Goal: Task Accomplishment & Management: Use online tool/utility

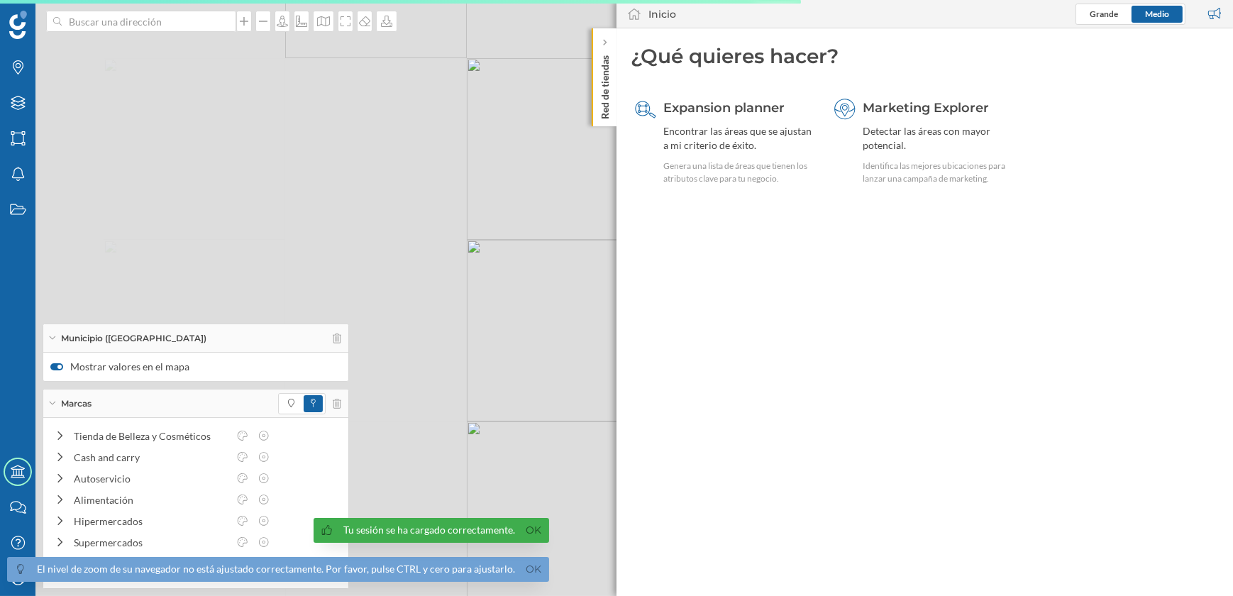
click at [601, 112] on p "Red de tiendas" at bounding box center [605, 85] width 14 height 70
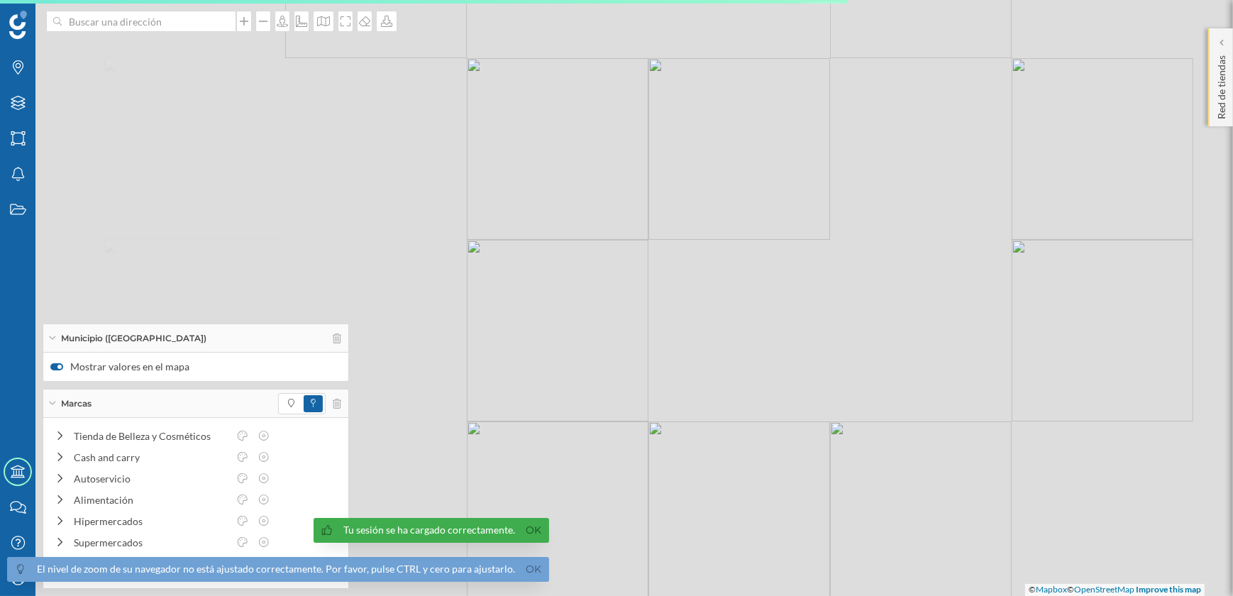
click at [1214, 106] on p "Red de tiendas" at bounding box center [1221, 85] width 14 height 70
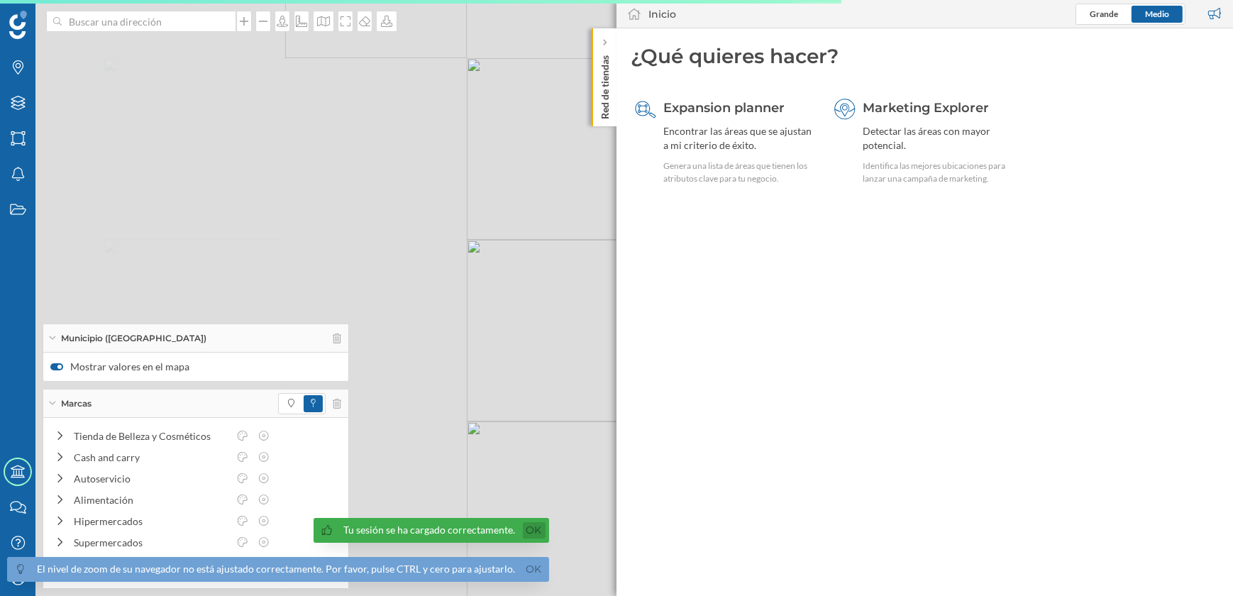
click at [523, 526] on link "Ok" at bounding box center [534, 530] width 23 height 16
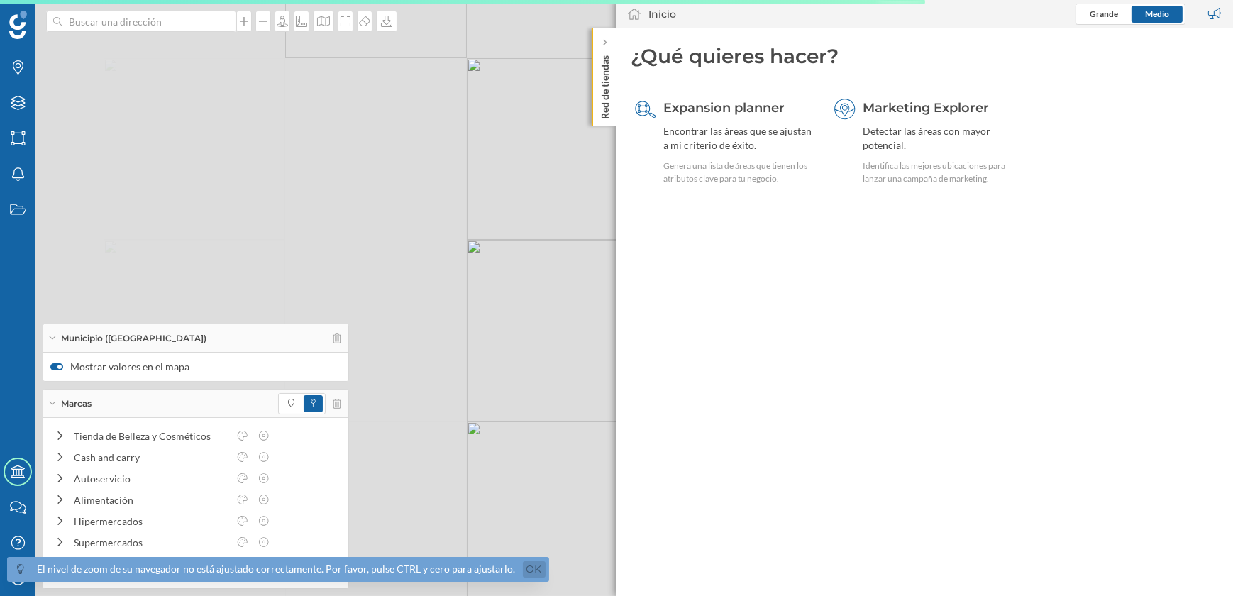
click at [531, 571] on link "Ok" at bounding box center [534, 569] width 23 height 16
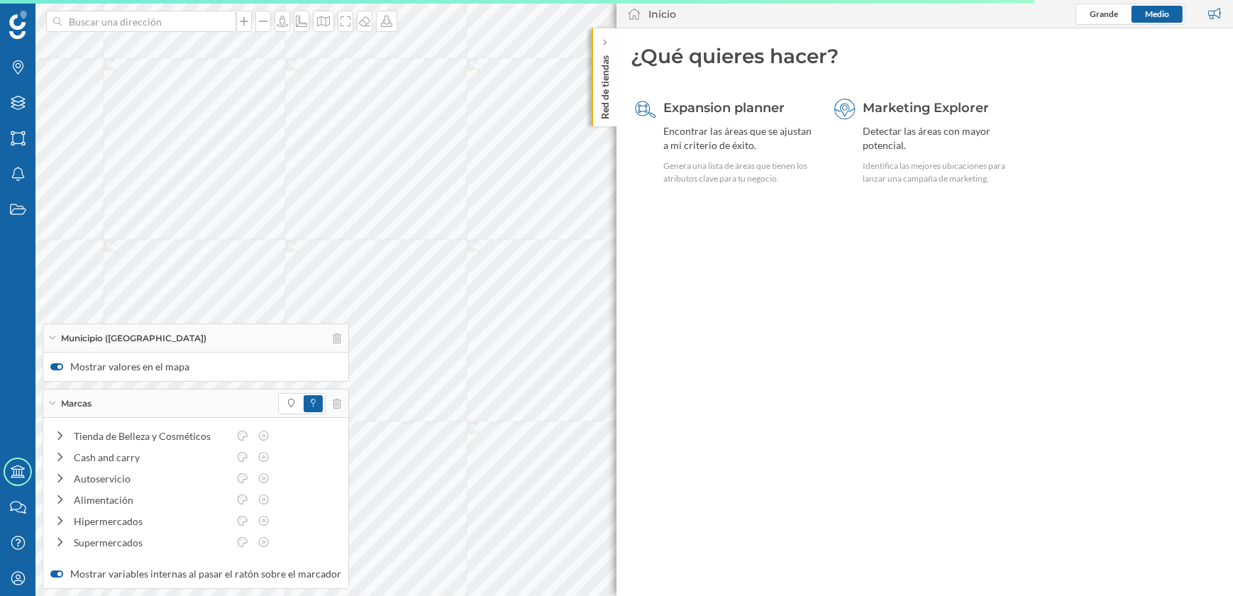
click at [601, 112] on p "Red de tiendas" at bounding box center [605, 85] width 14 height 70
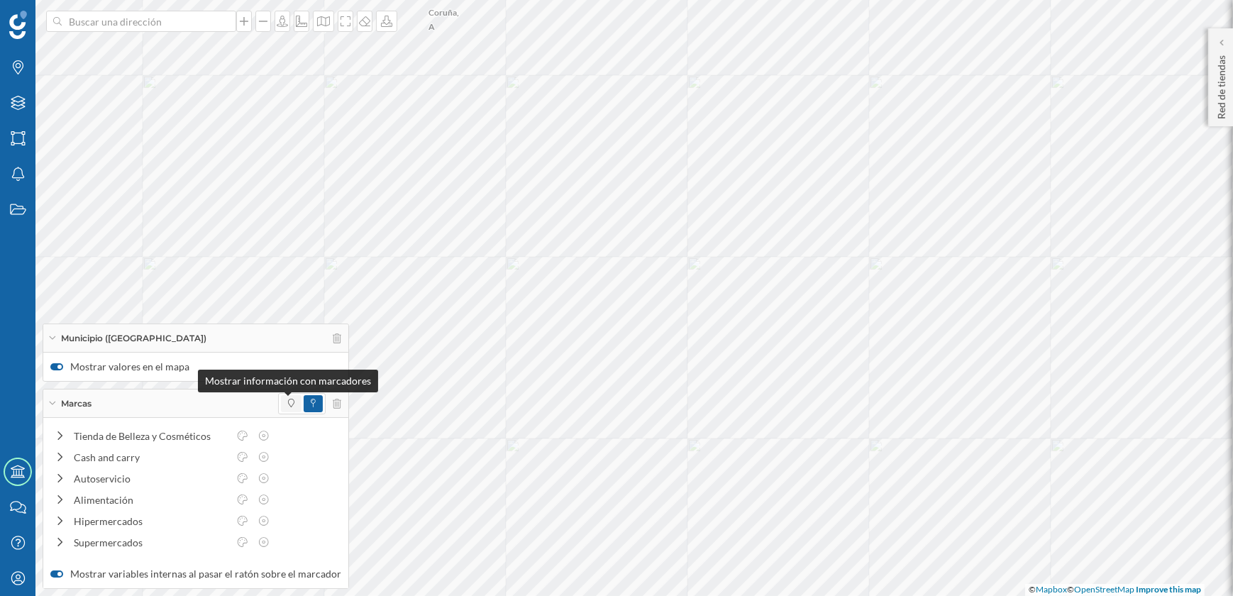
click at [288, 404] on icon at bounding box center [291, 403] width 6 height 9
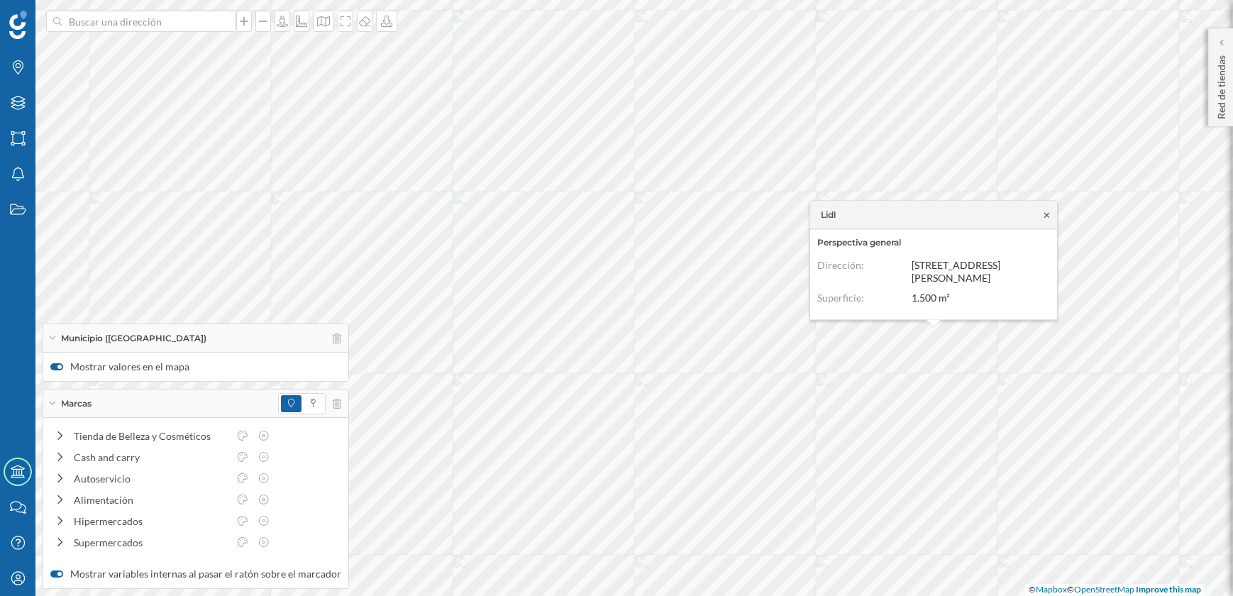
click at [1048, 212] on icon at bounding box center [1046, 214] width 5 height 5
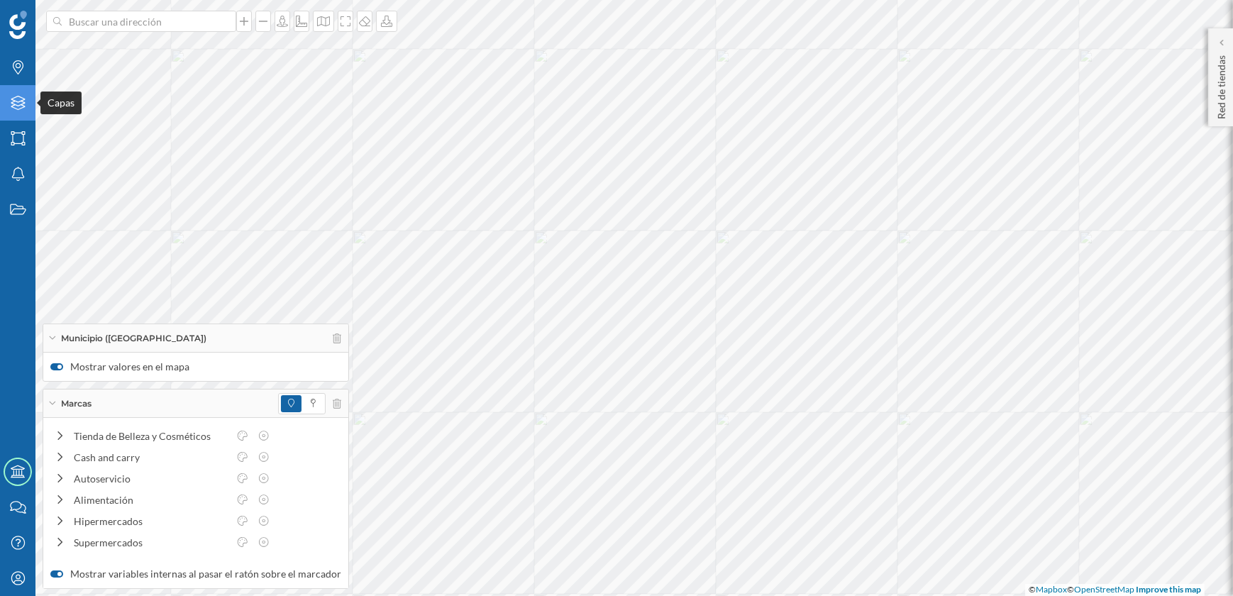
click at [19, 106] on icon at bounding box center [18, 103] width 14 height 14
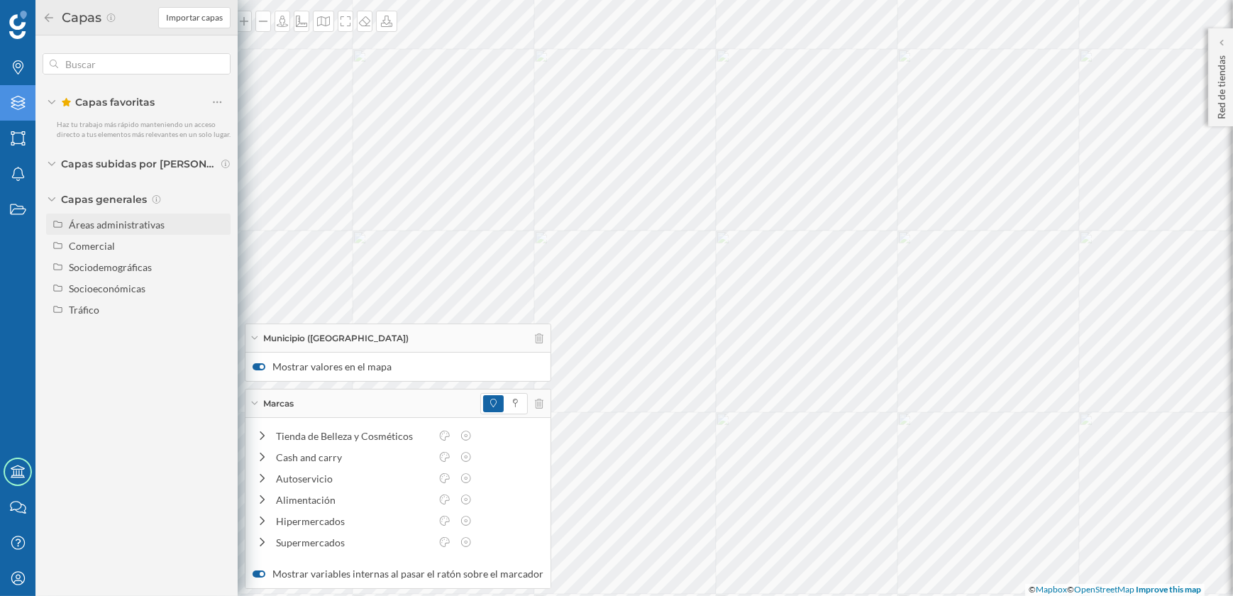
click at [117, 221] on div "Áreas administrativas" at bounding box center [117, 224] width 96 height 12
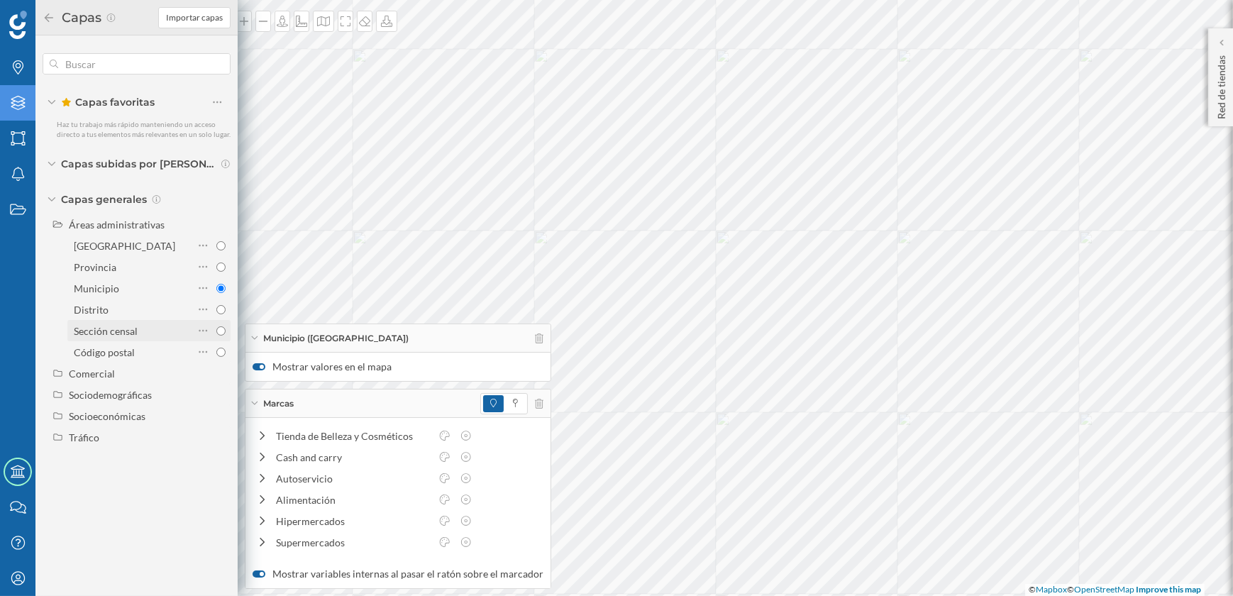
click at [223, 334] on input "Sección censal" at bounding box center [220, 330] width 9 height 9
radio input "true"
click at [259, 365] on div at bounding box center [259, 366] width 13 height 7
click at [0, 0] on input "Mostrar valores en el mapa" at bounding box center [0, 0] width 0 height 0
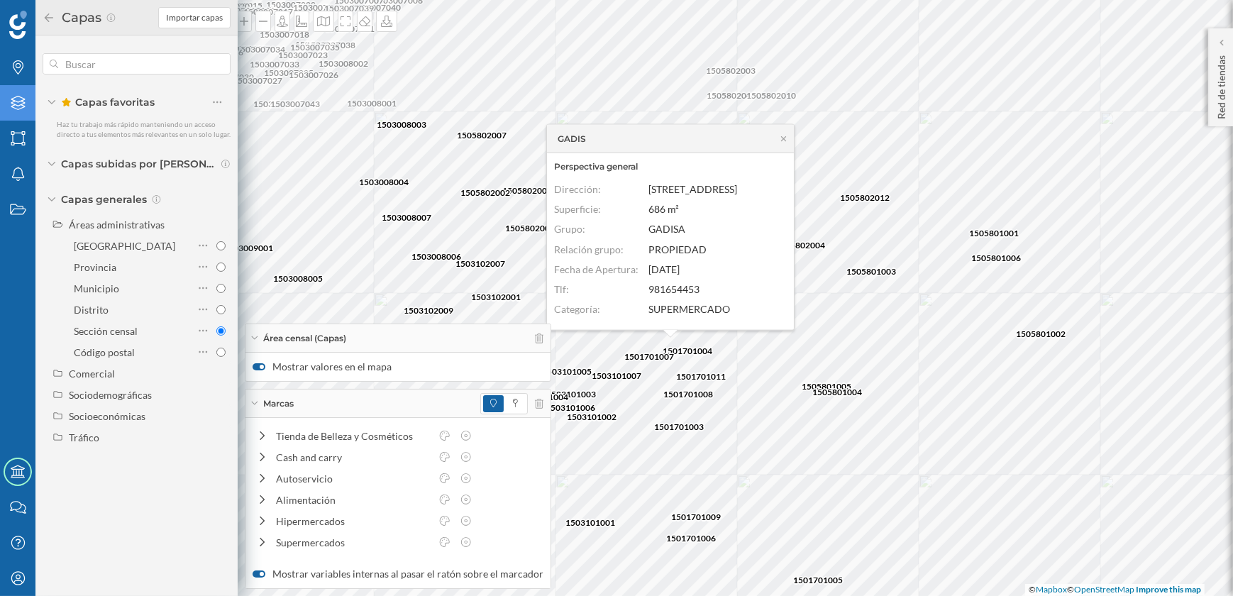
click at [782, 131] on div "GADIS" at bounding box center [670, 139] width 247 height 28
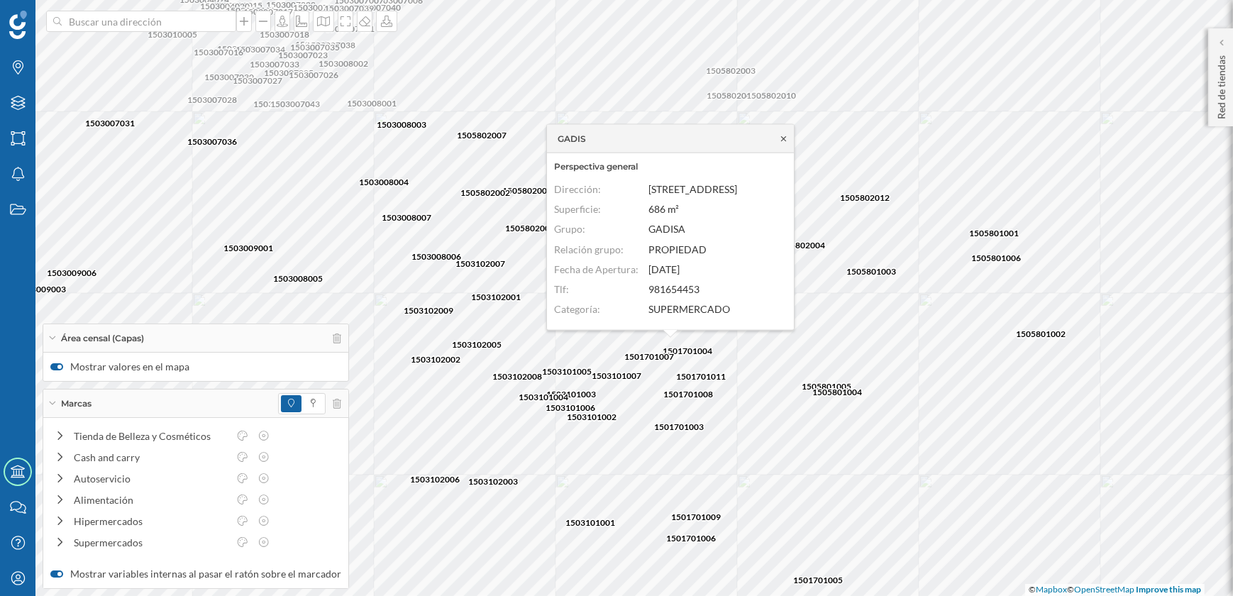
click at [785, 137] on icon at bounding box center [783, 138] width 11 height 9
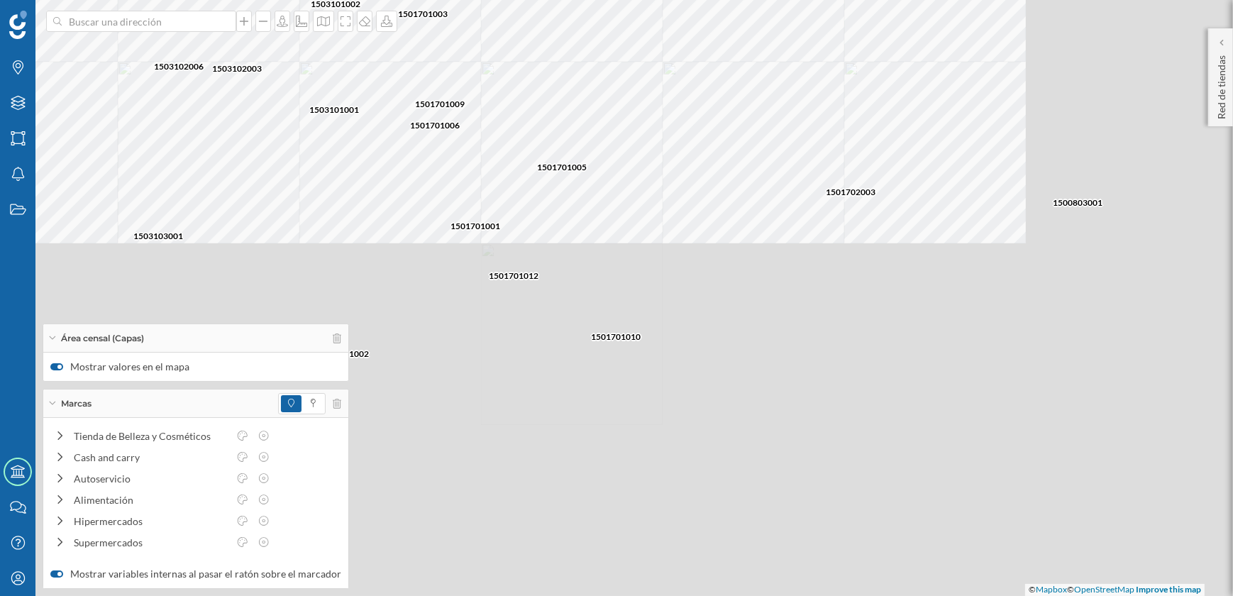
click at [551, 0] on html "Marcas Capas Áreas Notificaciones Estados Academy Contacta con nosotros Centro …" at bounding box center [616, 298] width 1233 height 596
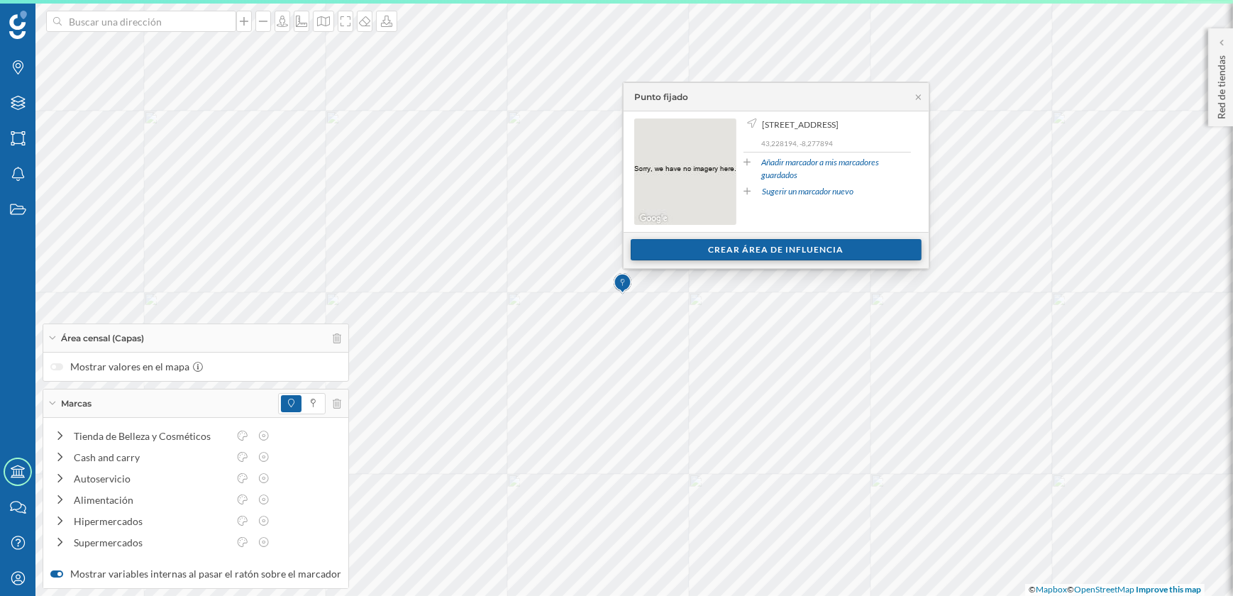
click at [722, 250] on div "Crear área de influencia" at bounding box center [776, 249] width 291 height 21
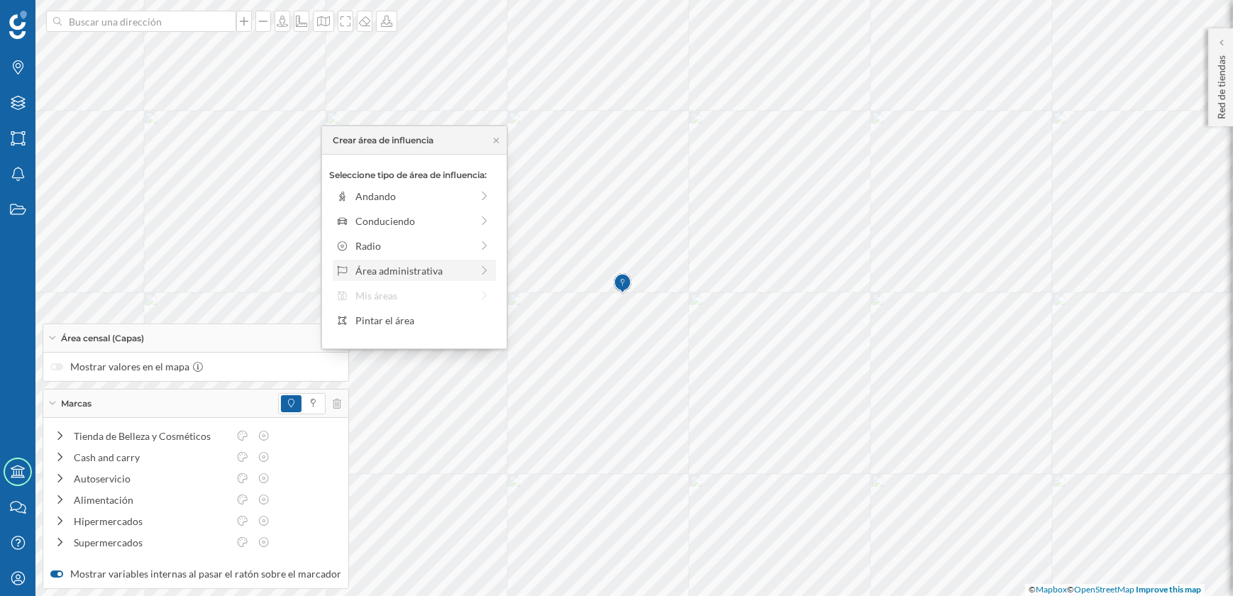
click at [411, 265] on div "Área administrativa" at bounding box center [413, 270] width 116 height 15
click at [385, 246] on div "Municipio" at bounding box center [425, 245] width 140 height 15
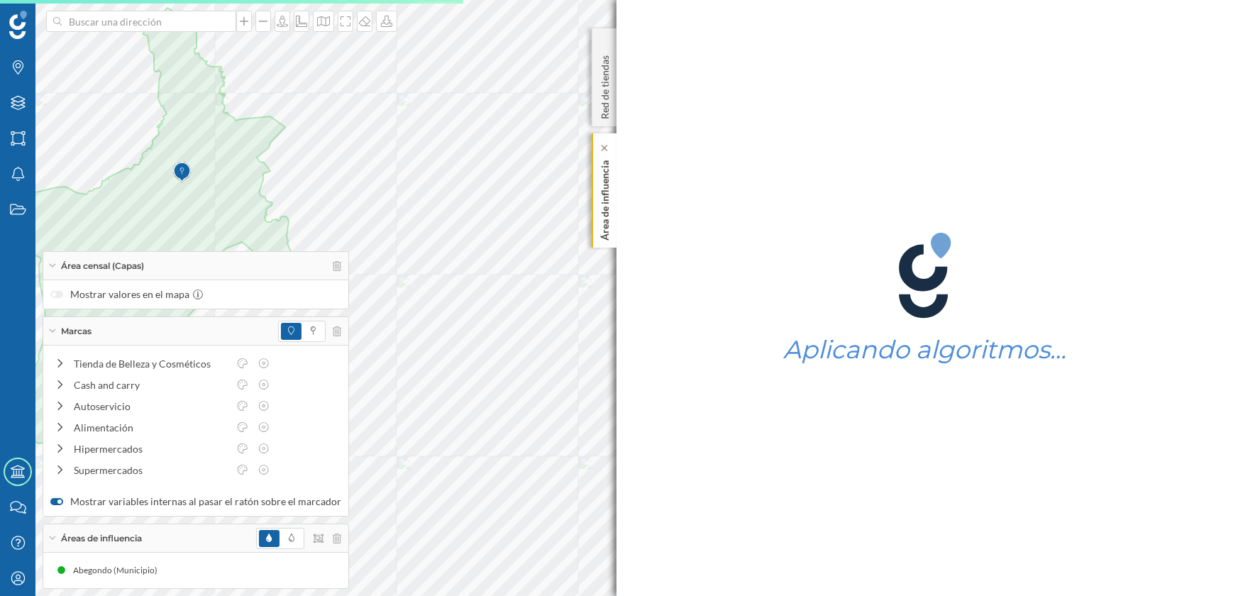
click at [603, 218] on p "Área de influencia" at bounding box center [605, 198] width 14 height 86
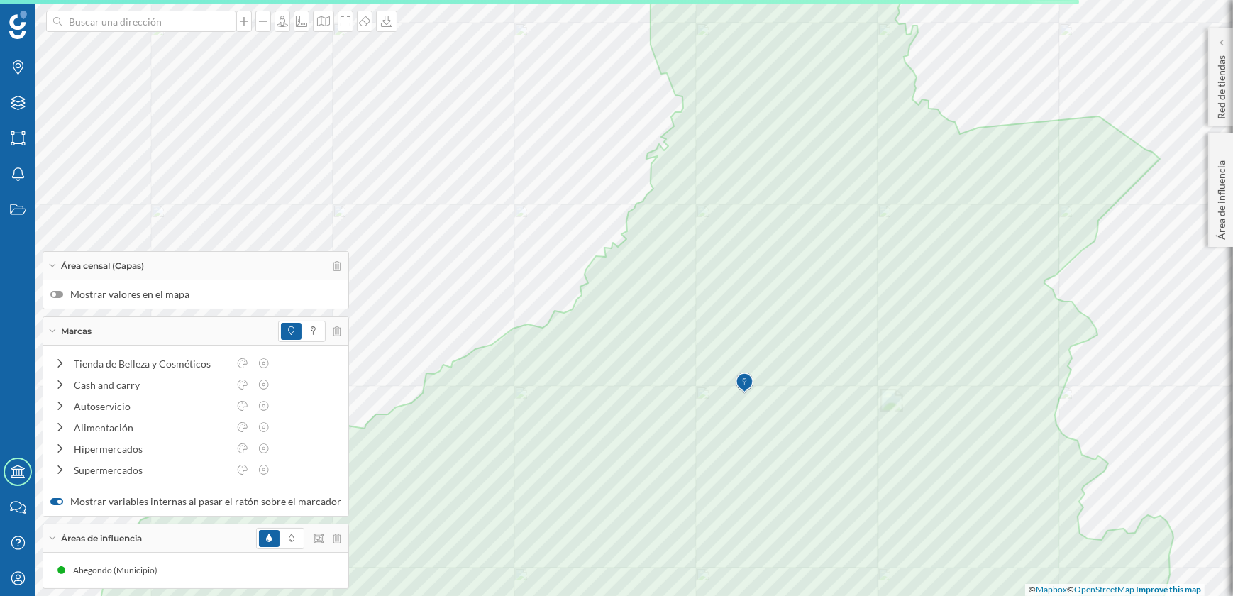
click at [63, 295] on label "Mostrar valores en el mapa" at bounding box center [195, 294] width 291 height 14
click at [0, 0] on input "Mostrar valores en el mapa" at bounding box center [0, 0] width 0 height 0
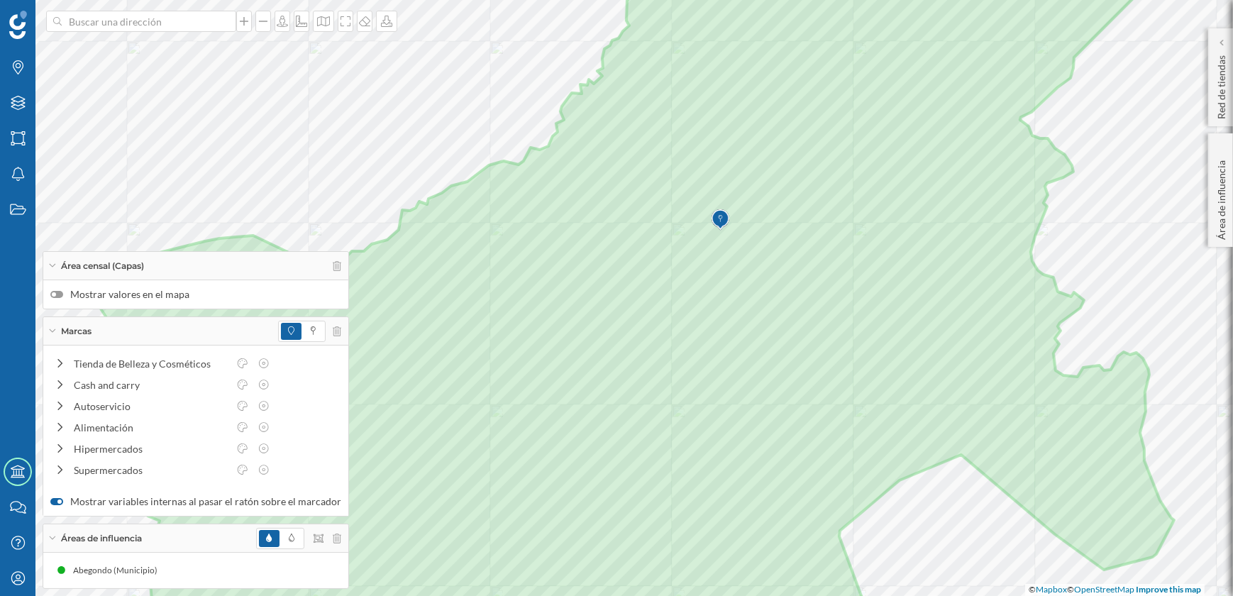
click at [55, 296] on div at bounding box center [56, 294] width 13 height 7
click at [0, 0] on input "Mostrar valores en el mapa" at bounding box center [0, 0] width 0 height 0
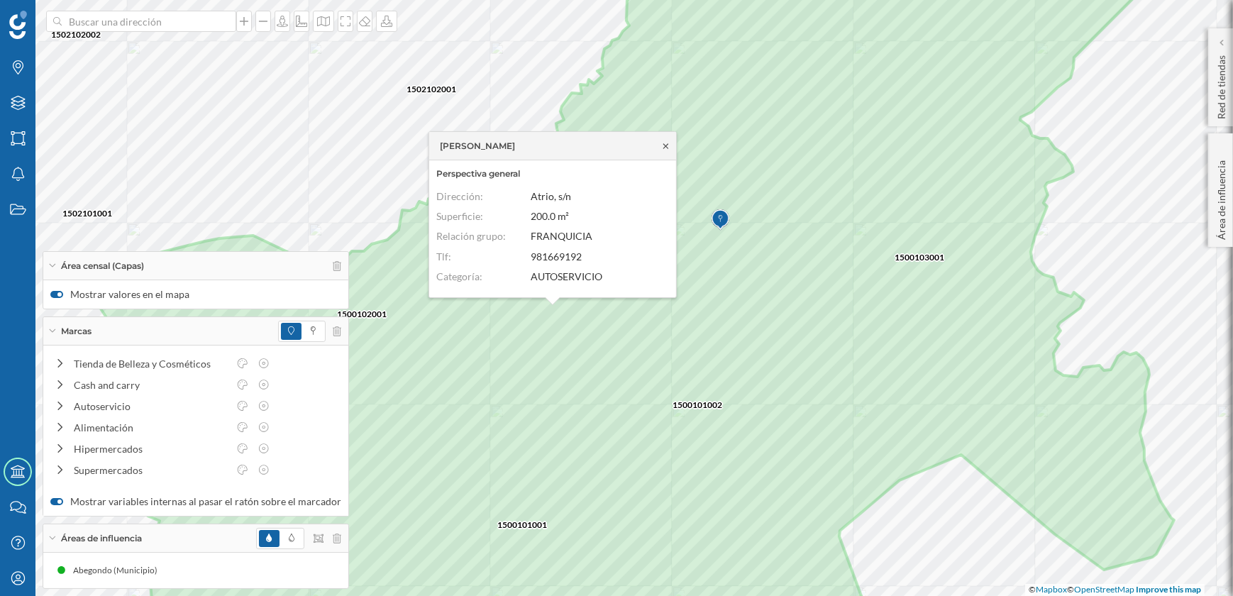
click at [665, 148] on icon at bounding box center [665, 146] width 11 height 9
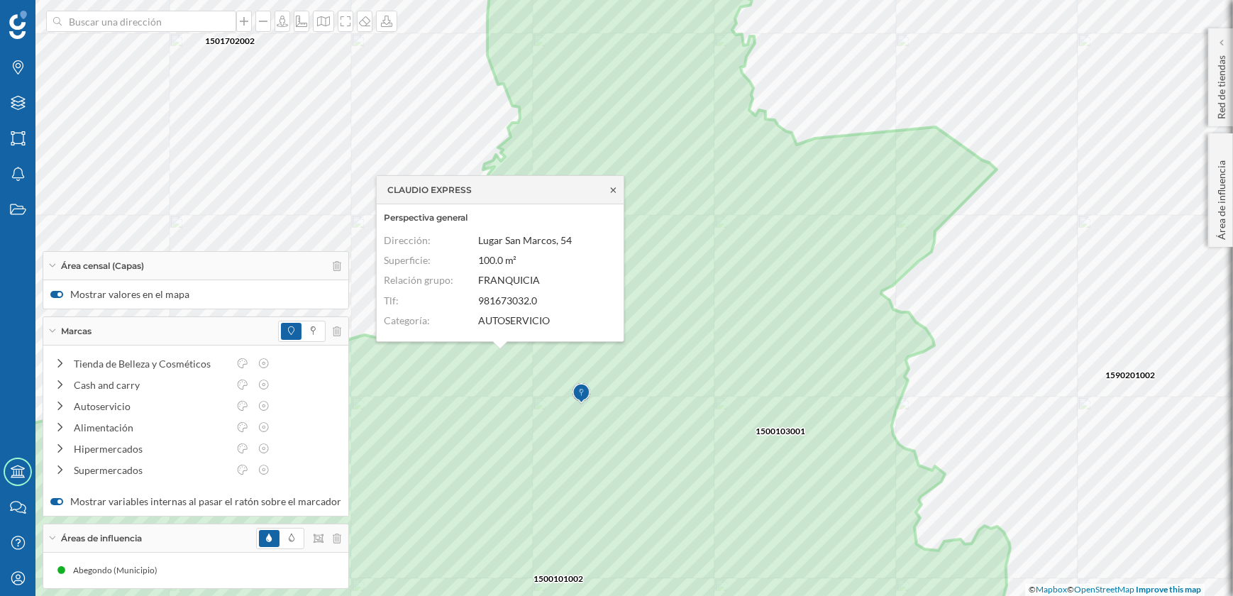
click at [616, 191] on icon at bounding box center [613, 190] width 11 height 9
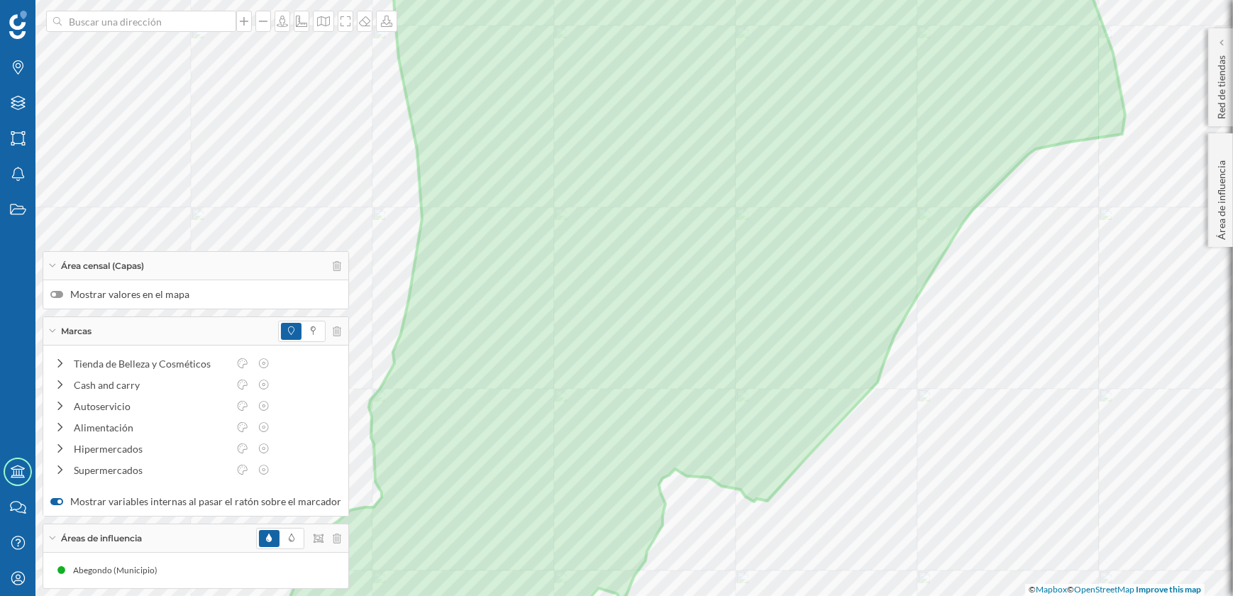
click at [57, 294] on div at bounding box center [56, 294] width 13 height 7
click at [0, 0] on input "Mostrar valores en el mapa" at bounding box center [0, 0] width 0 height 0
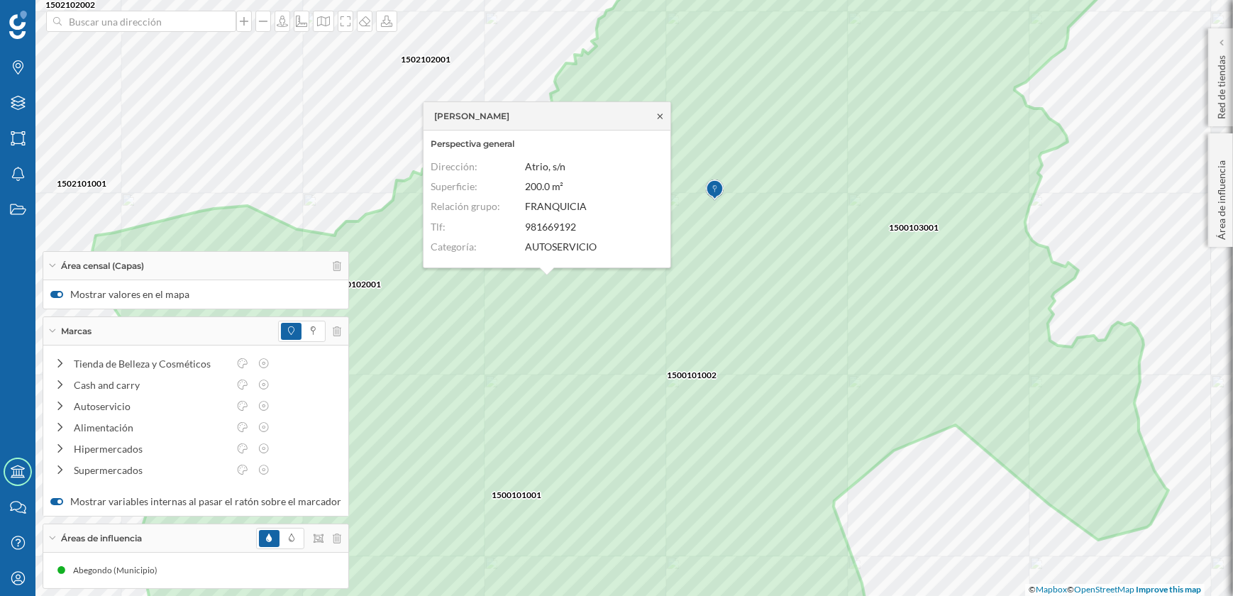
click at [663, 115] on icon at bounding box center [660, 116] width 11 height 9
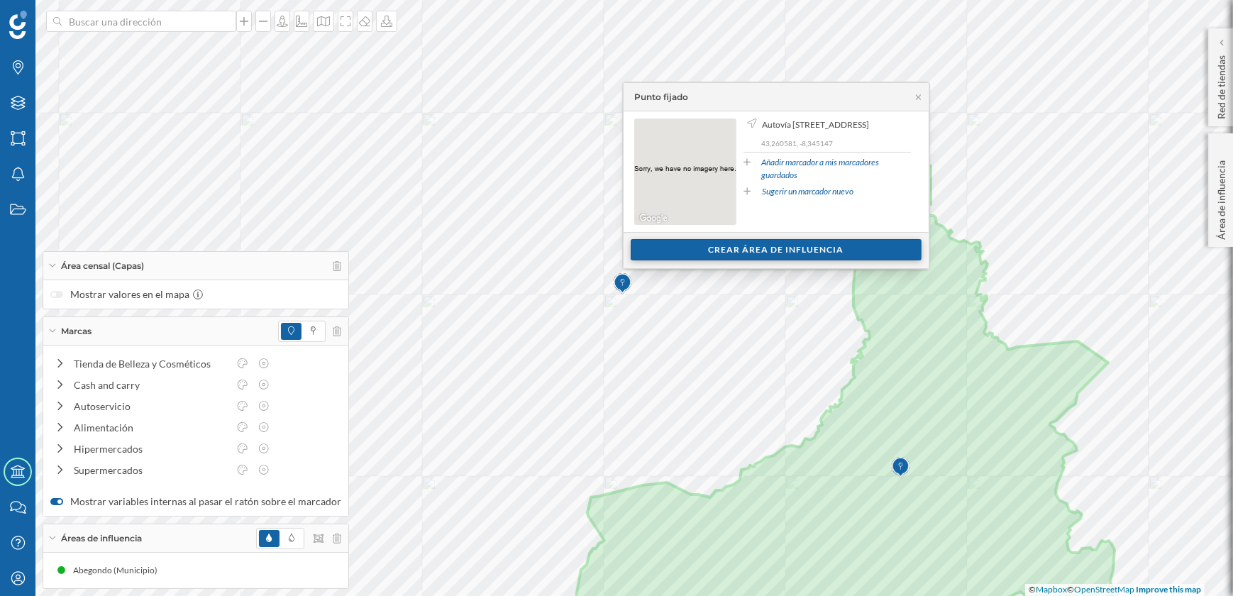
click at [701, 250] on div "Crear área de influencia" at bounding box center [776, 249] width 291 height 21
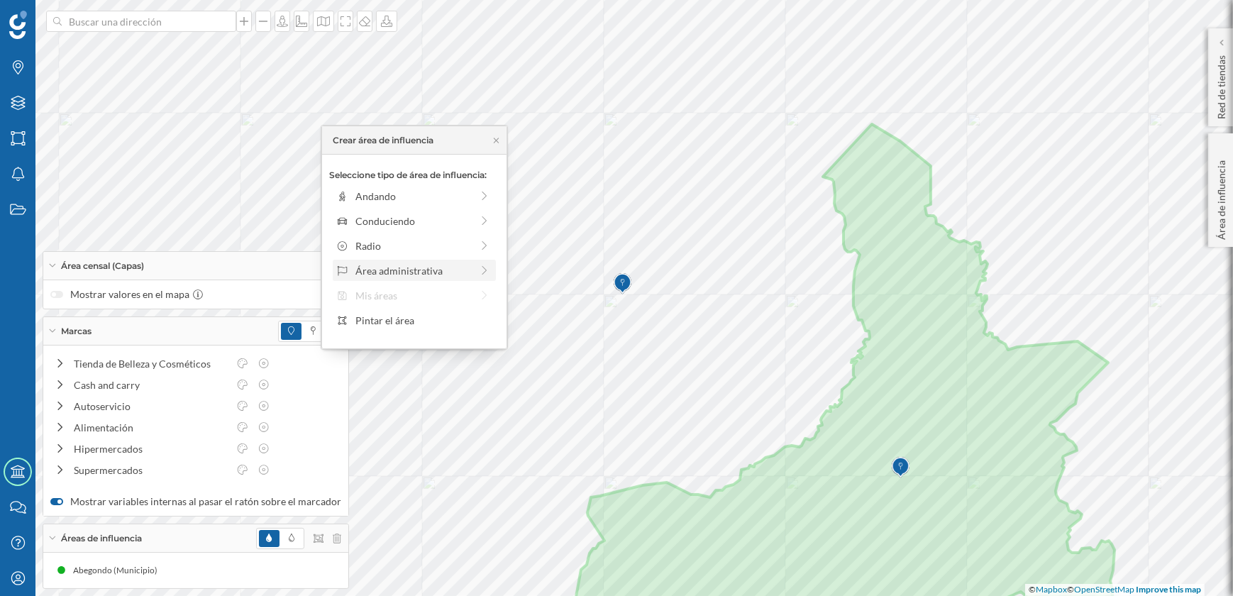
click at [440, 267] on div "Área administrativa" at bounding box center [413, 270] width 116 height 15
click at [392, 245] on div "Municipio" at bounding box center [425, 245] width 140 height 15
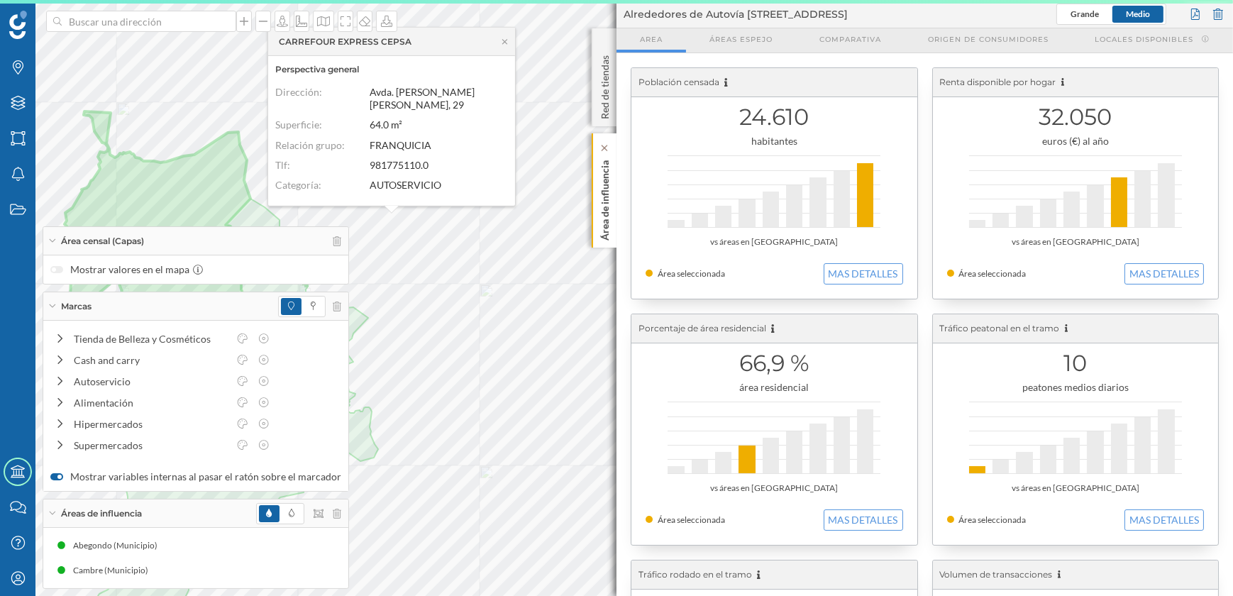
click at [602, 221] on p "Área de influencia" at bounding box center [605, 198] width 14 height 86
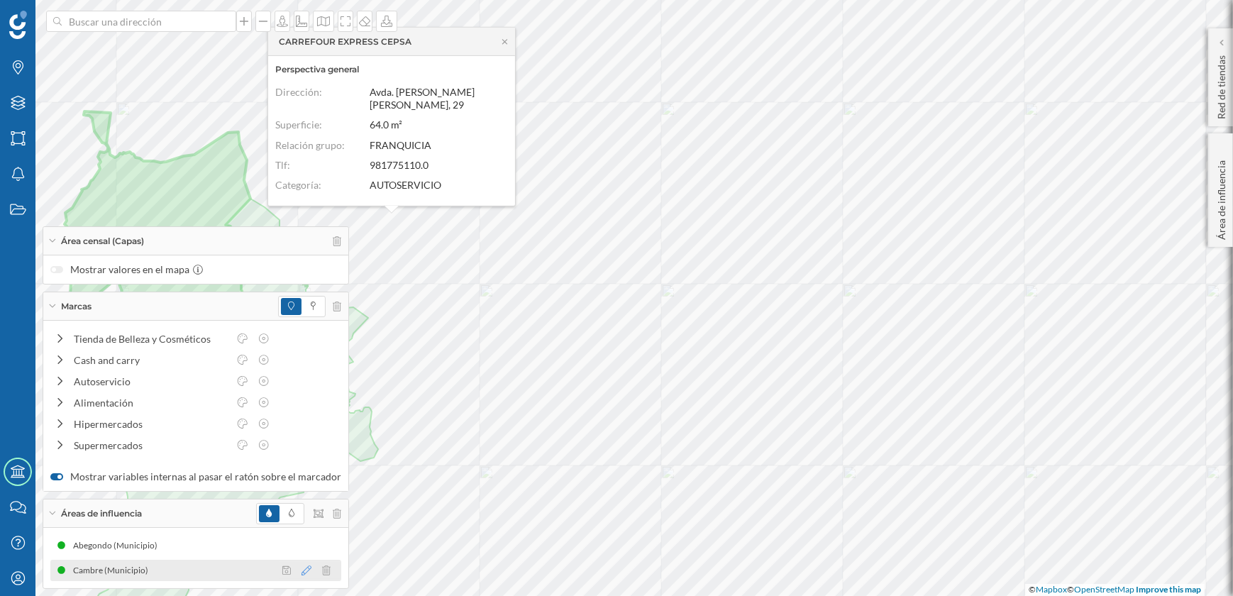
click at [301, 574] on icon at bounding box center [306, 570] width 10 height 10
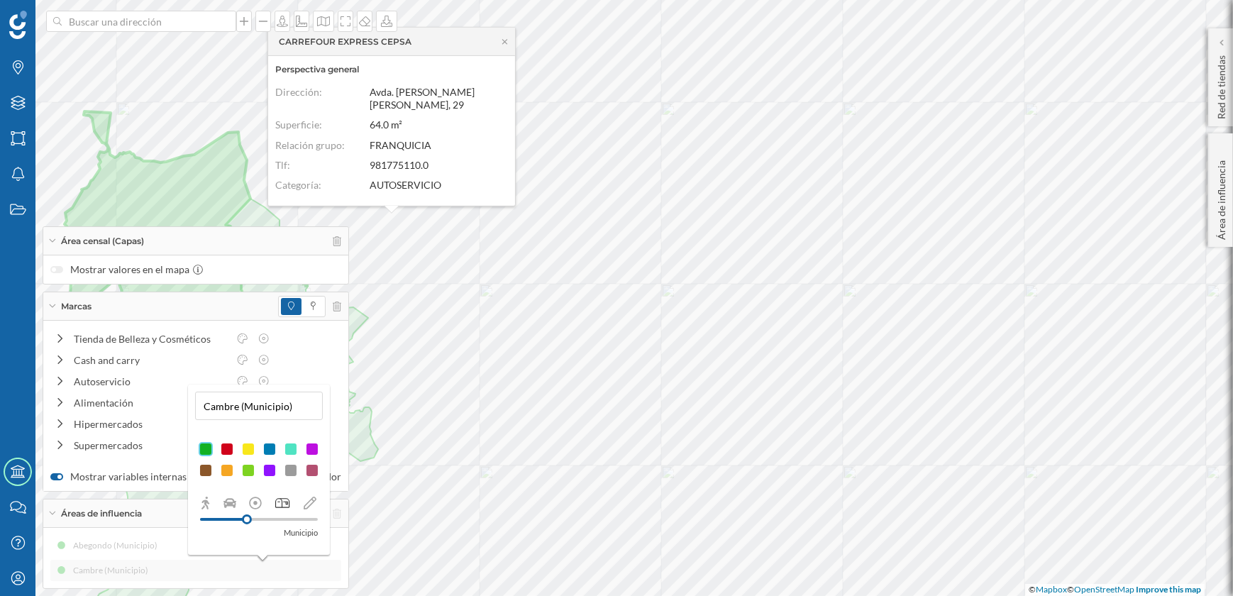
click at [248, 448] on div at bounding box center [248, 449] width 14 height 14
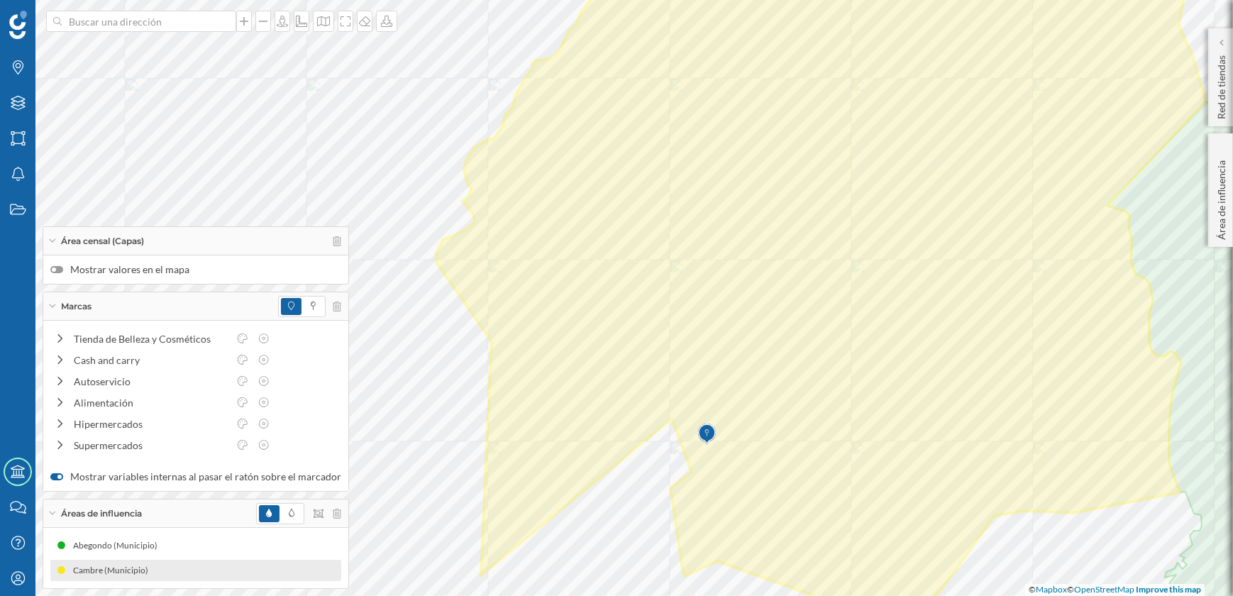
click at [62, 271] on div at bounding box center [56, 269] width 13 height 7
click at [0, 0] on input "Mostrar valores en el mapa" at bounding box center [0, 0] width 0 height 0
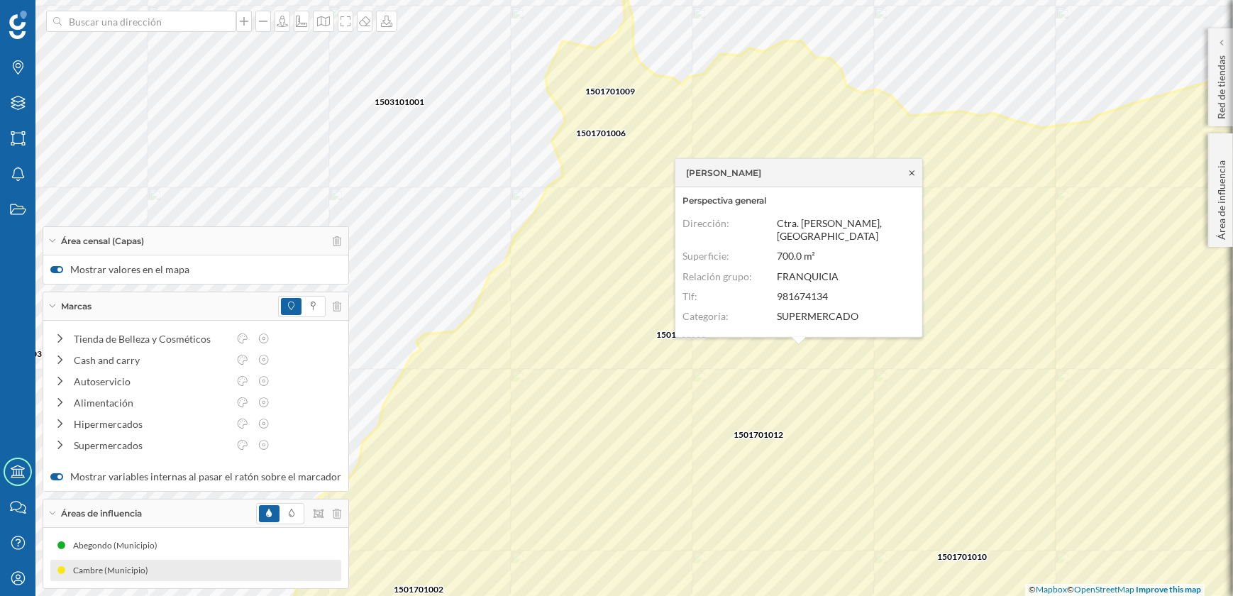
click at [914, 177] on icon at bounding box center [911, 172] width 11 height 9
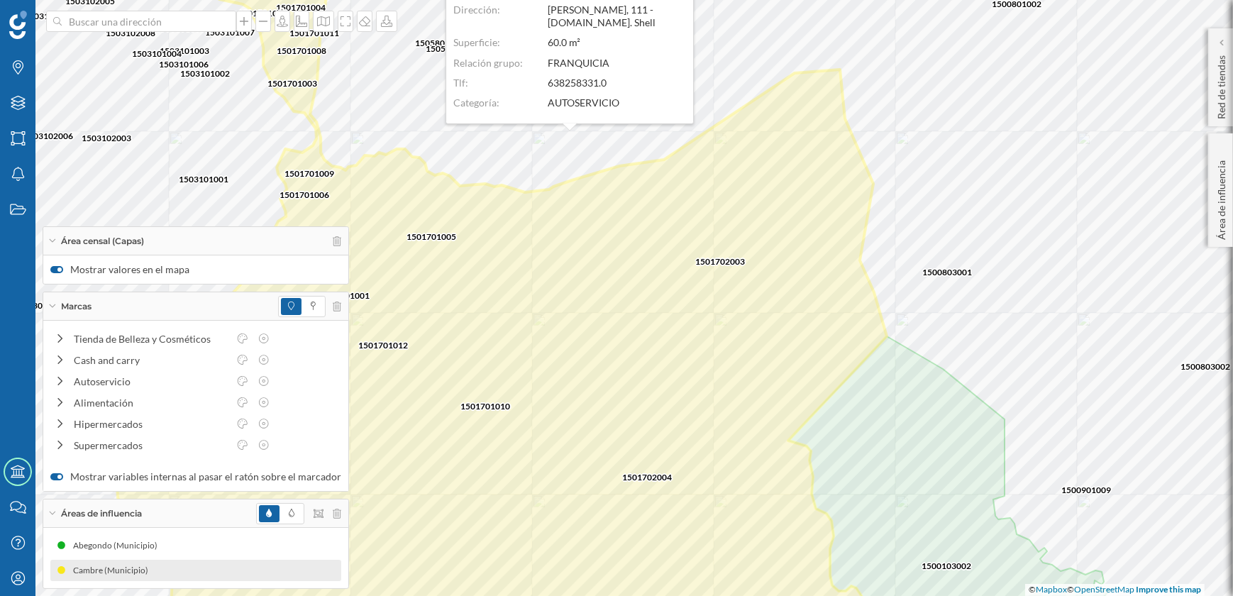
click at [521, 151] on icon at bounding box center [519, 149] width 11 height 9
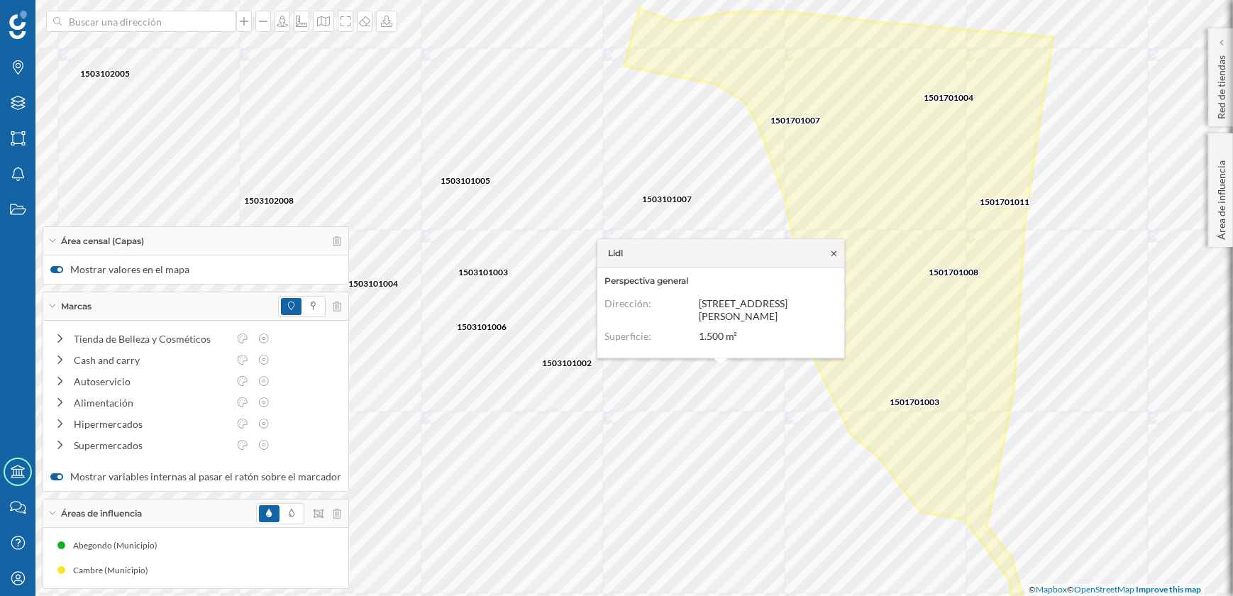
click at [837, 249] on icon at bounding box center [833, 253] width 11 height 9
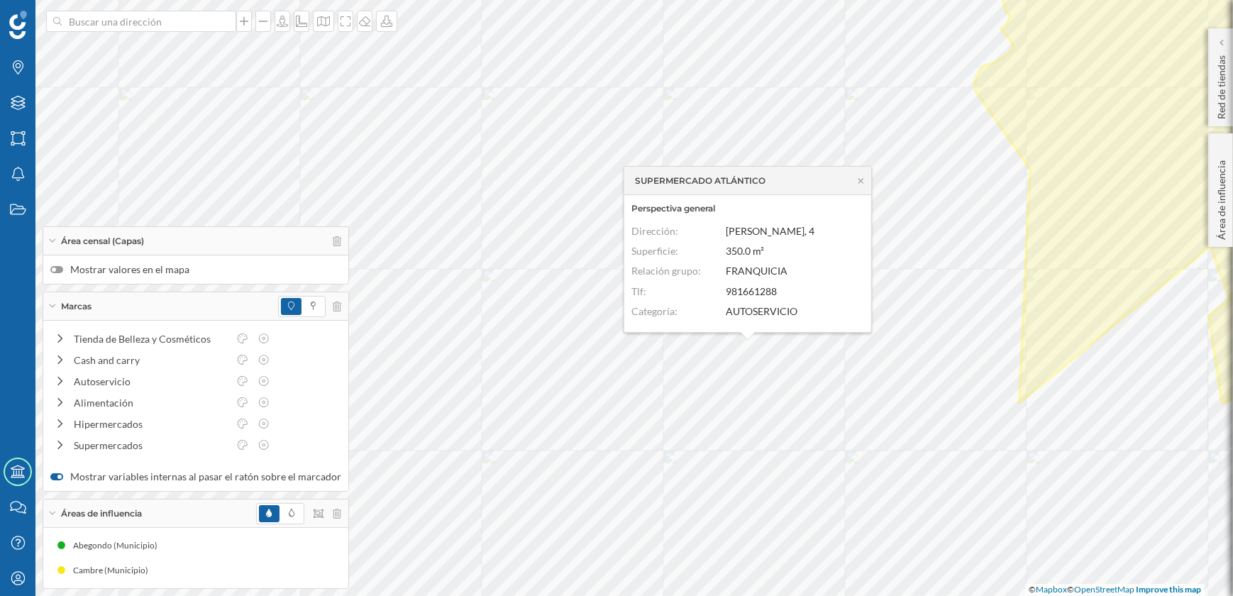
click at [63, 271] on label "Mostrar valores en el mapa" at bounding box center [195, 269] width 291 height 14
click at [0, 0] on input "Mostrar valores en el mapa" at bounding box center [0, 0] width 0 height 0
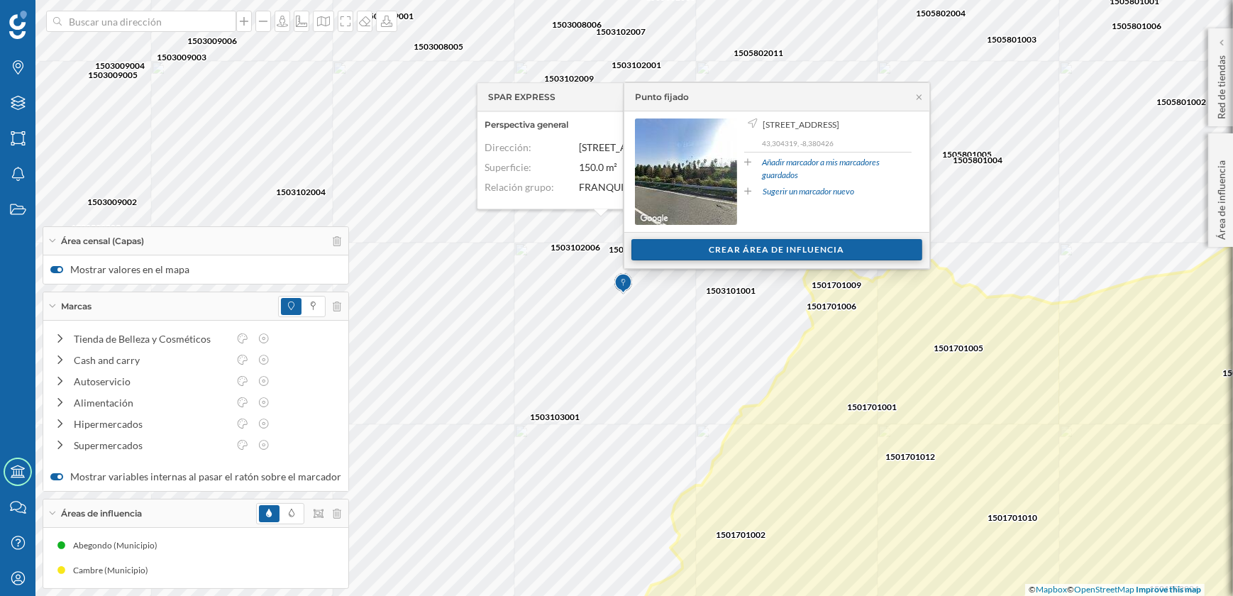
click at [723, 250] on div "Crear área de influencia" at bounding box center [776, 249] width 291 height 21
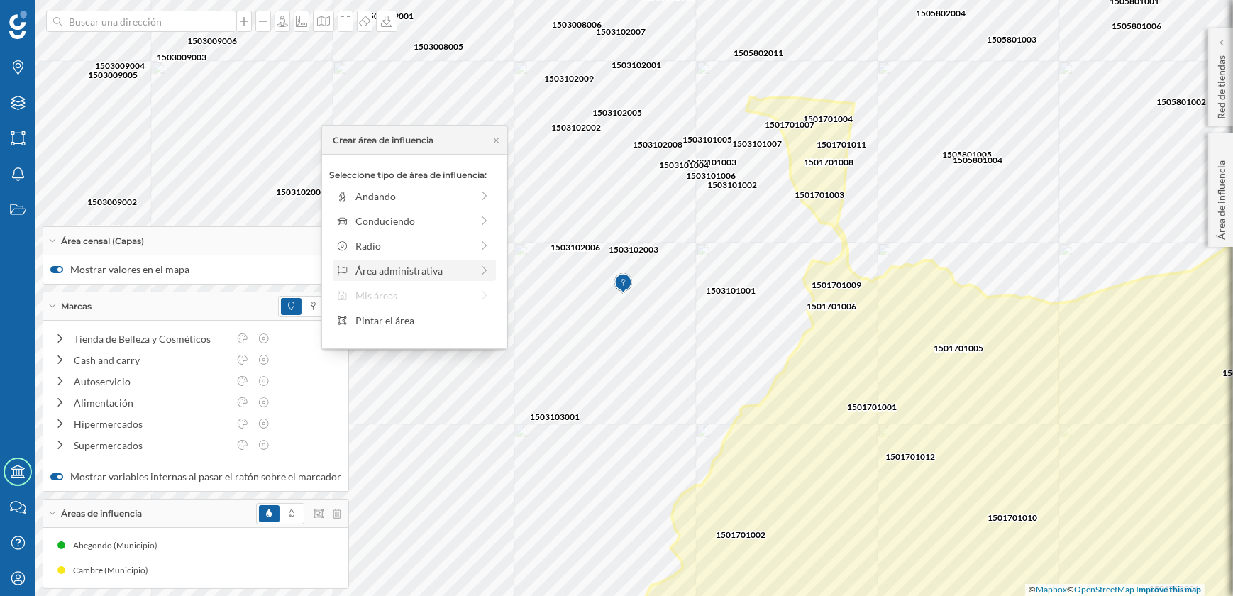
click at [403, 269] on div "Área administrativa" at bounding box center [413, 270] width 116 height 15
click at [380, 245] on div "Municipio" at bounding box center [425, 245] width 140 height 15
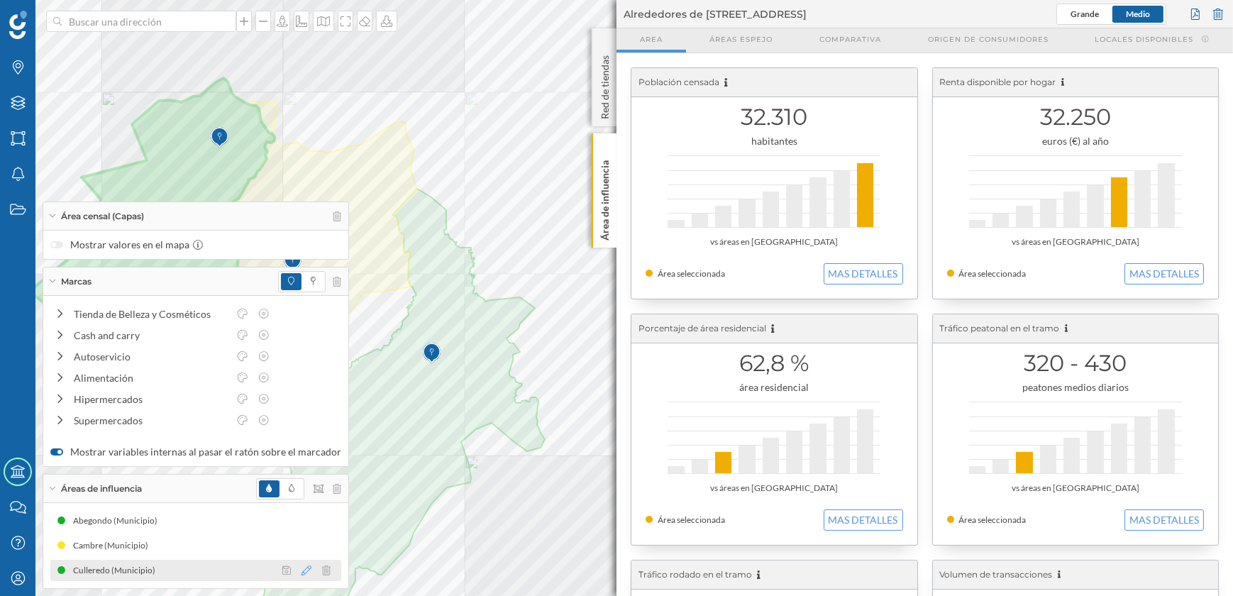
click at [301, 567] on icon at bounding box center [306, 570] width 10 height 10
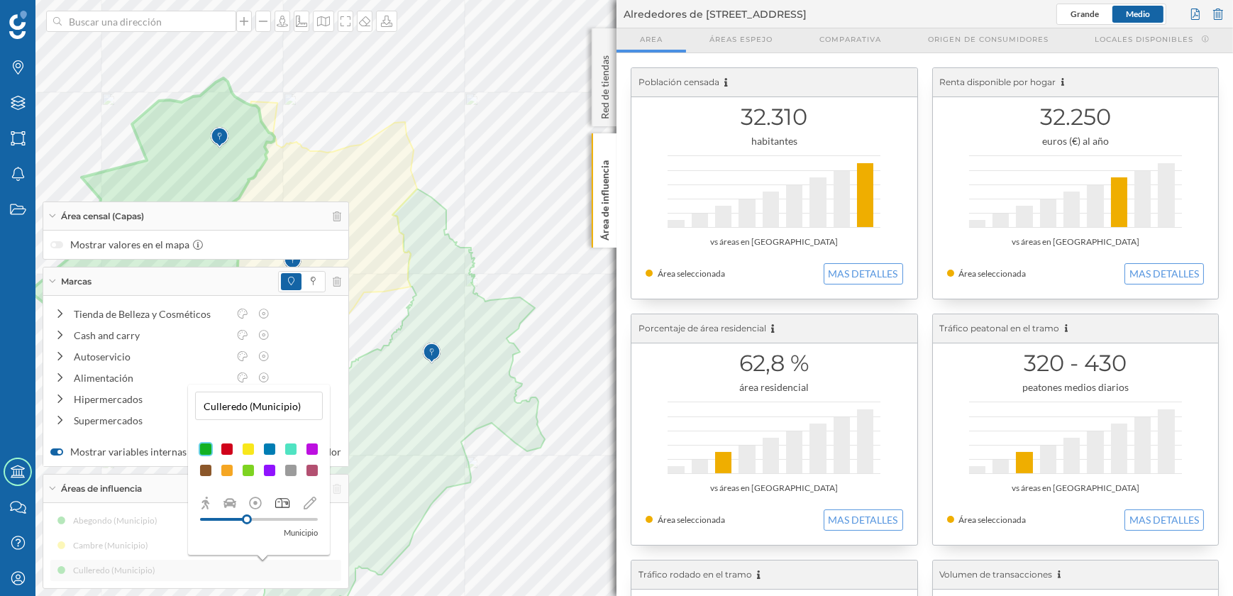
click at [267, 470] on div at bounding box center [269, 470] width 14 height 14
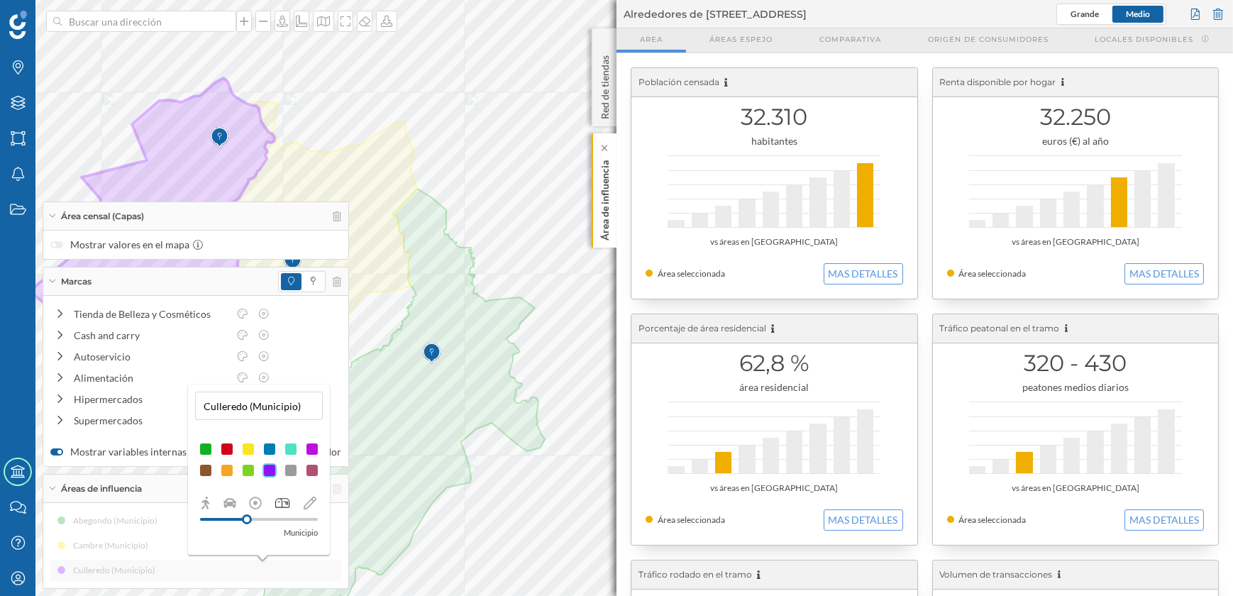
click at [606, 206] on p "Área de influencia" at bounding box center [605, 198] width 14 height 86
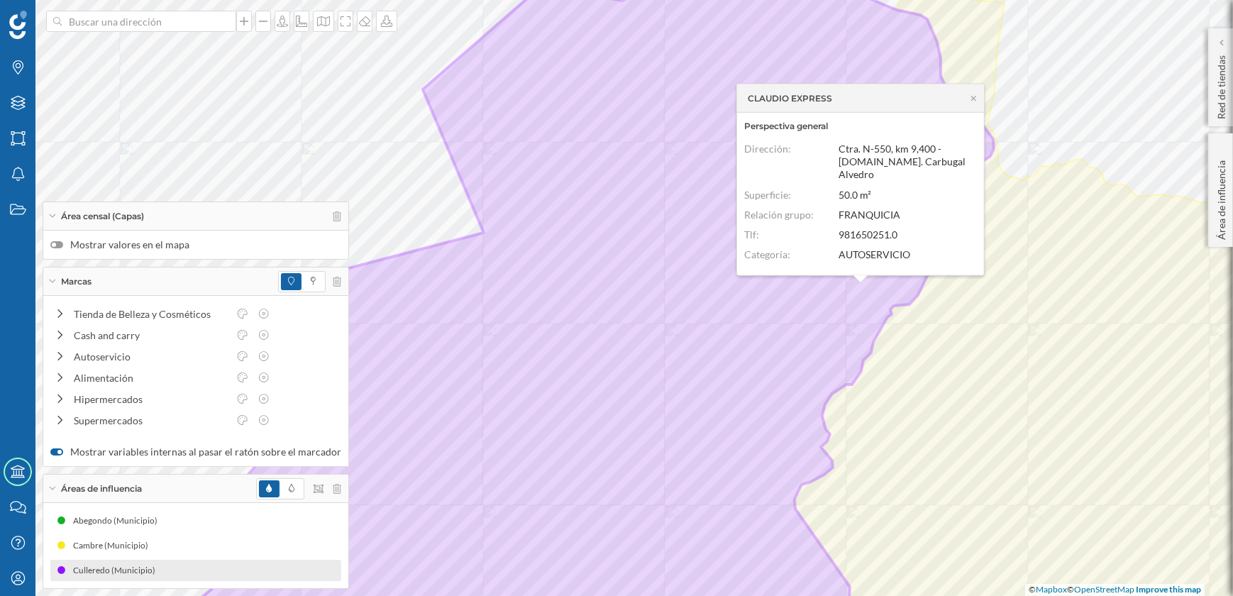
click at [60, 245] on div at bounding box center [56, 244] width 13 height 7
click at [0, 0] on input "Mostrar valores en el mapa" at bounding box center [0, 0] width 0 height 0
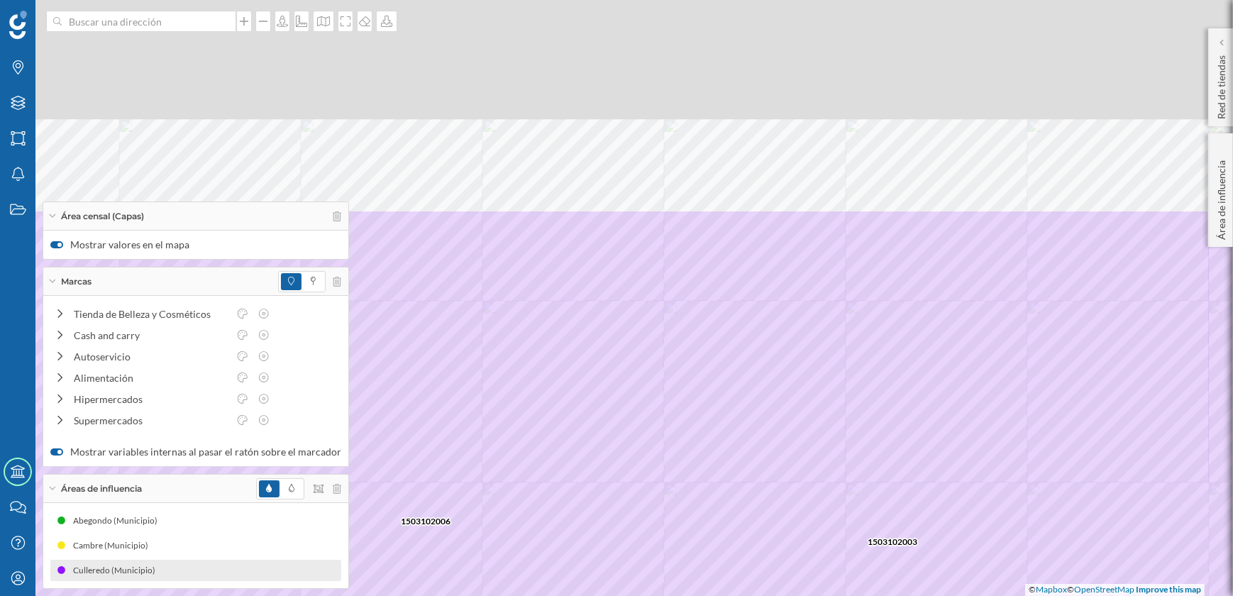
click at [865, 595] on html "Marcas Capas Áreas Notificaciones Estados Academy Contacta con nosotros Centro …" at bounding box center [616, 298] width 1233 height 596
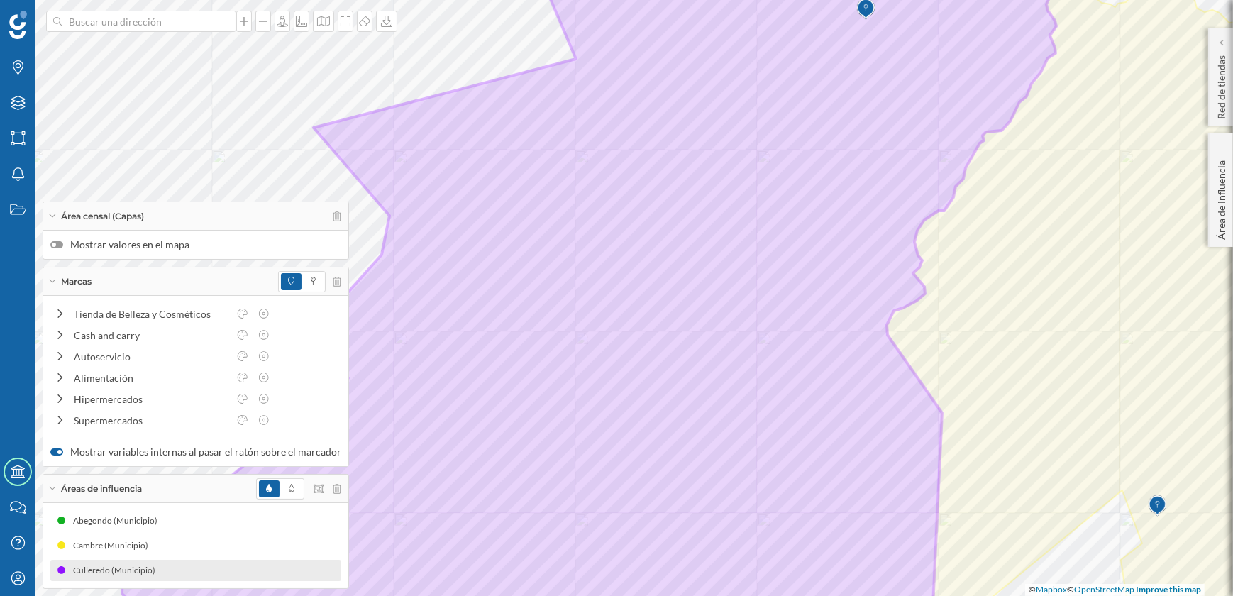
click at [57, 245] on div at bounding box center [56, 244] width 13 height 7
click at [0, 0] on input "Mostrar valores en el mapa" at bounding box center [0, 0] width 0 height 0
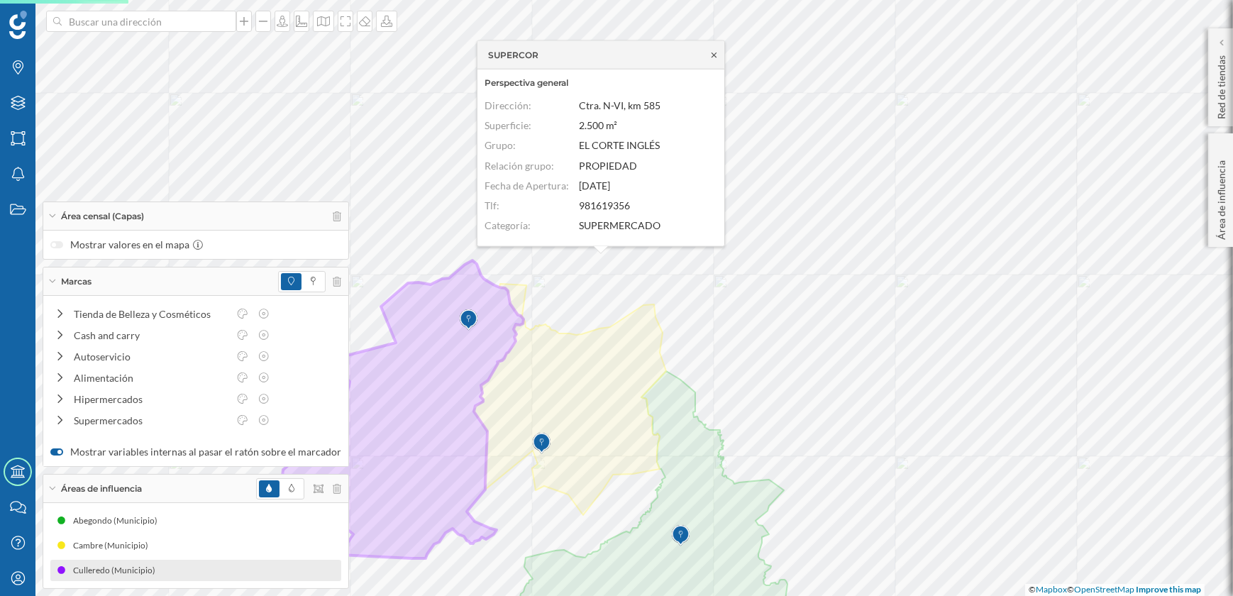
click at [714, 54] on icon at bounding box center [713, 55] width 5 height 6
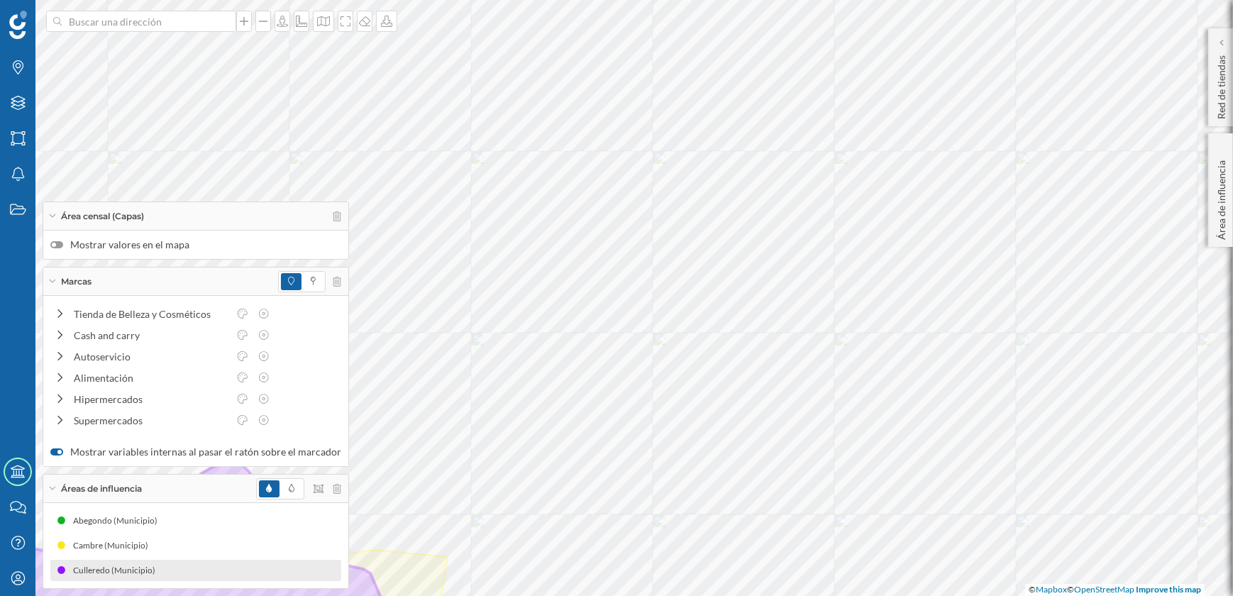
click at [59, 245] on div at bounding box center [56, 244] width 13 height 7
click at [0, 0] on input "Mostrar valores en el mapa" at bounding box center [0, 0] width 0 height 0
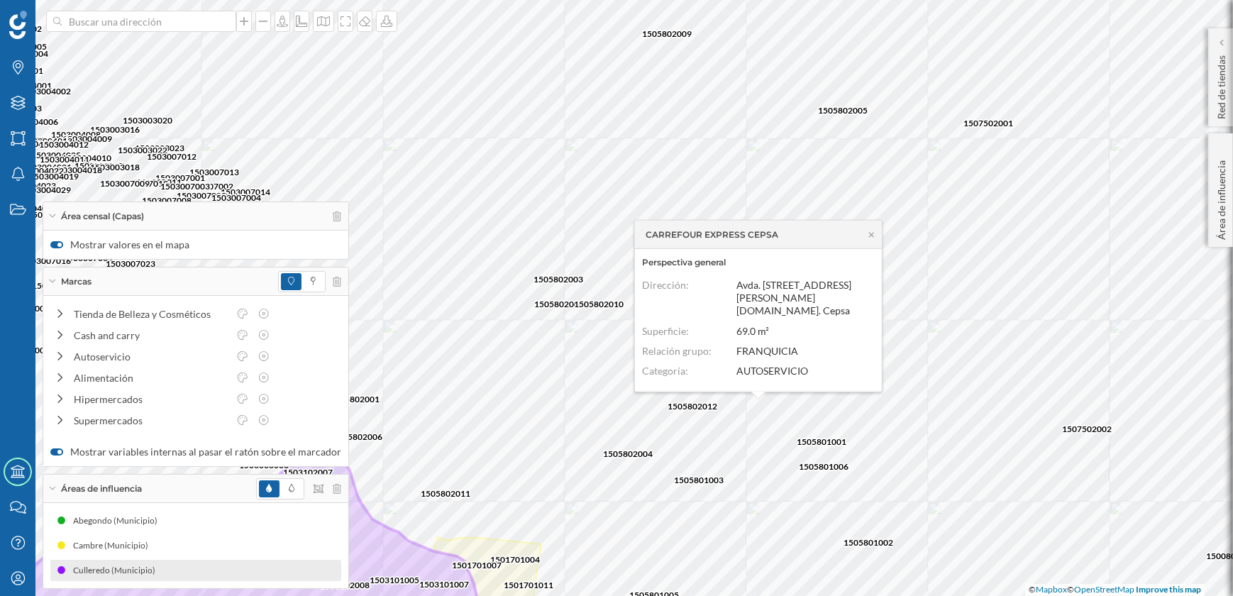
click at [877, 249] on div "CARREFOUR EXPRESS CEPSA" at bounding box center [758, 235] width 247 height 28
click at [870, 238] on icon at bounding box center [871, 235] width 5 height 6
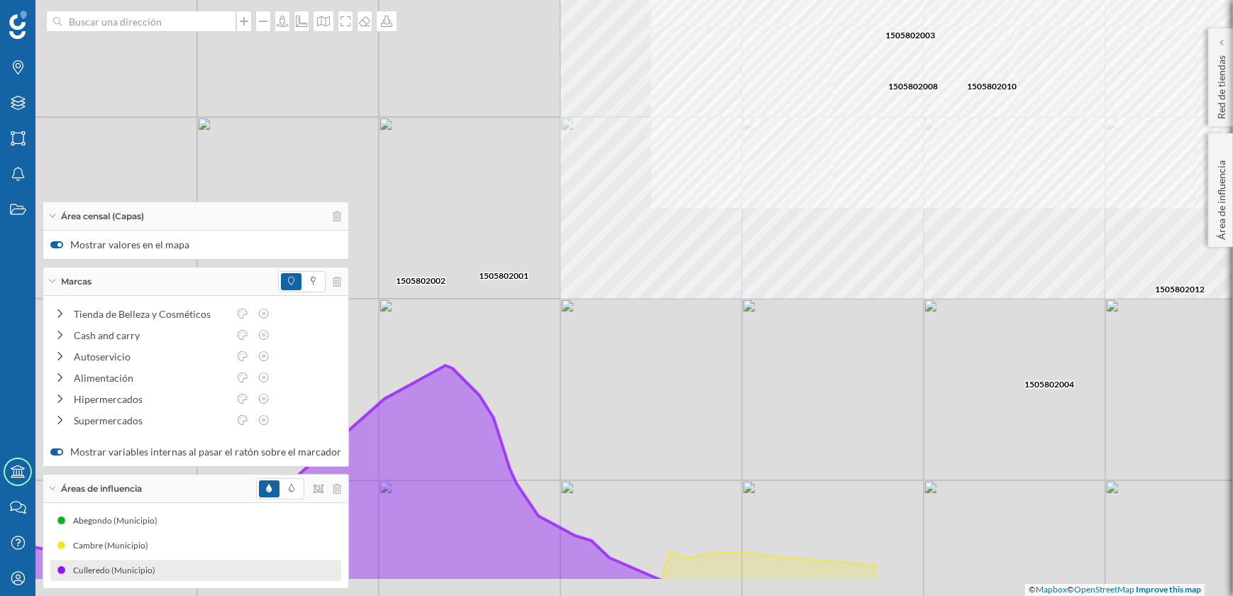
drag, startPoint x: 628, startPoint y: 318, endPoint x: 782, endPoint y: 243, distance: 171.0
click at [782, 243] on div "1505802003 1505802008 1505802009 1505802012 1505802010 1505802004 1505801006 15…" at bounding box center [616, 298] width 1233 height 596
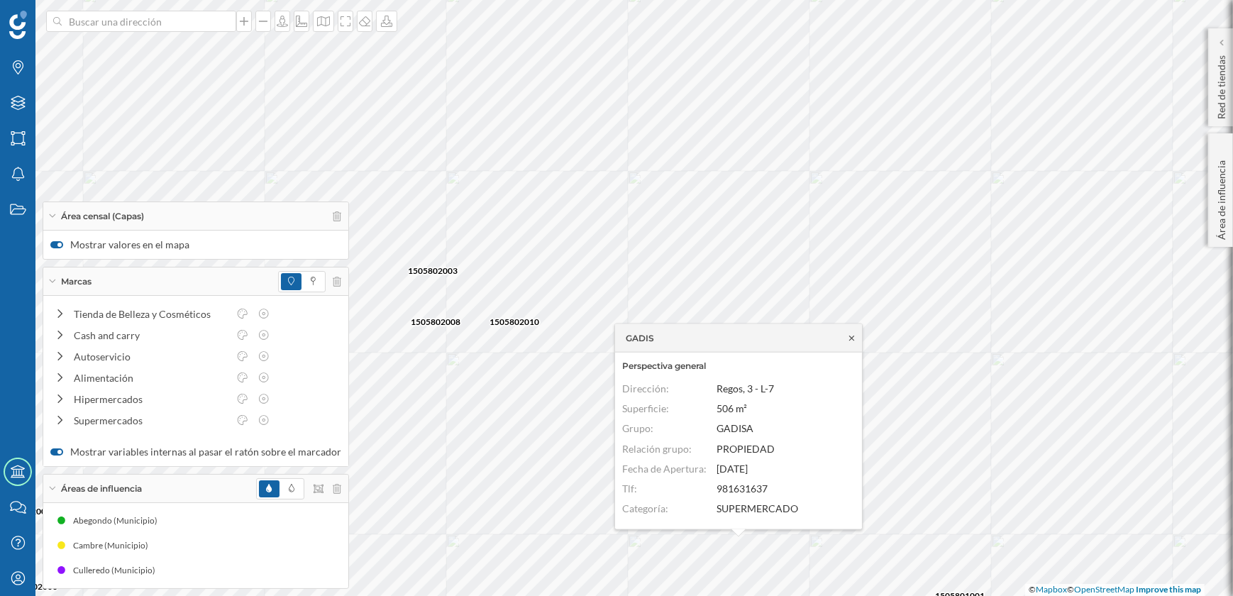
click at [852, 341] on icon at bounding box center [851, 337] width 11 height 9
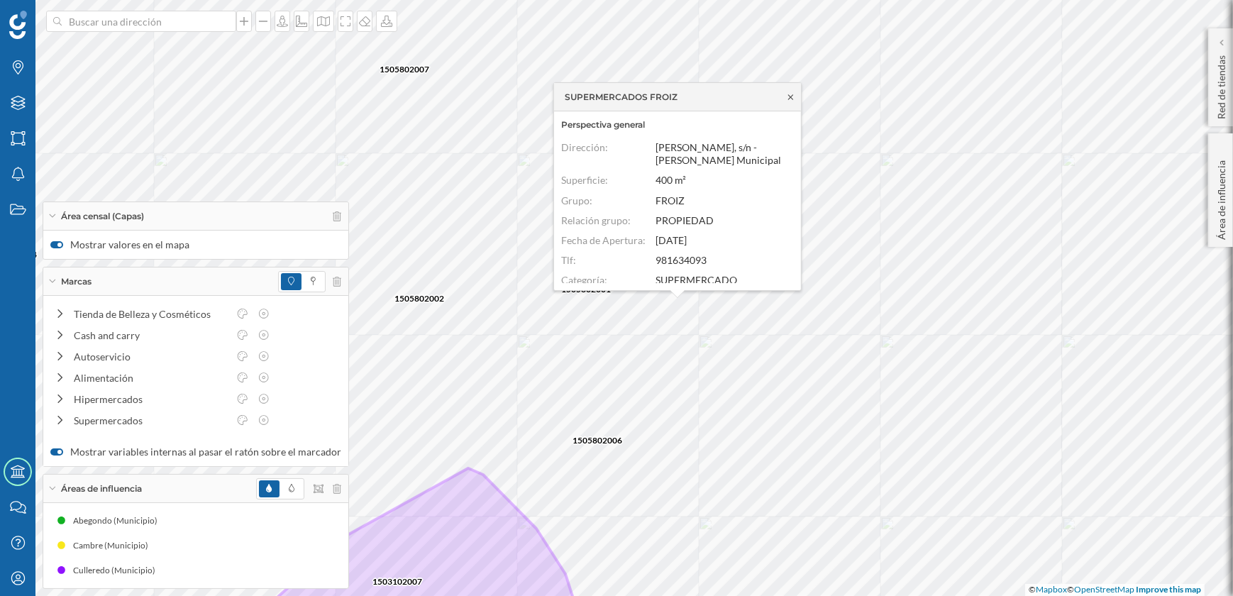
click at [789, 96] on icon at bounding box center [790, 97] width 11 height 9
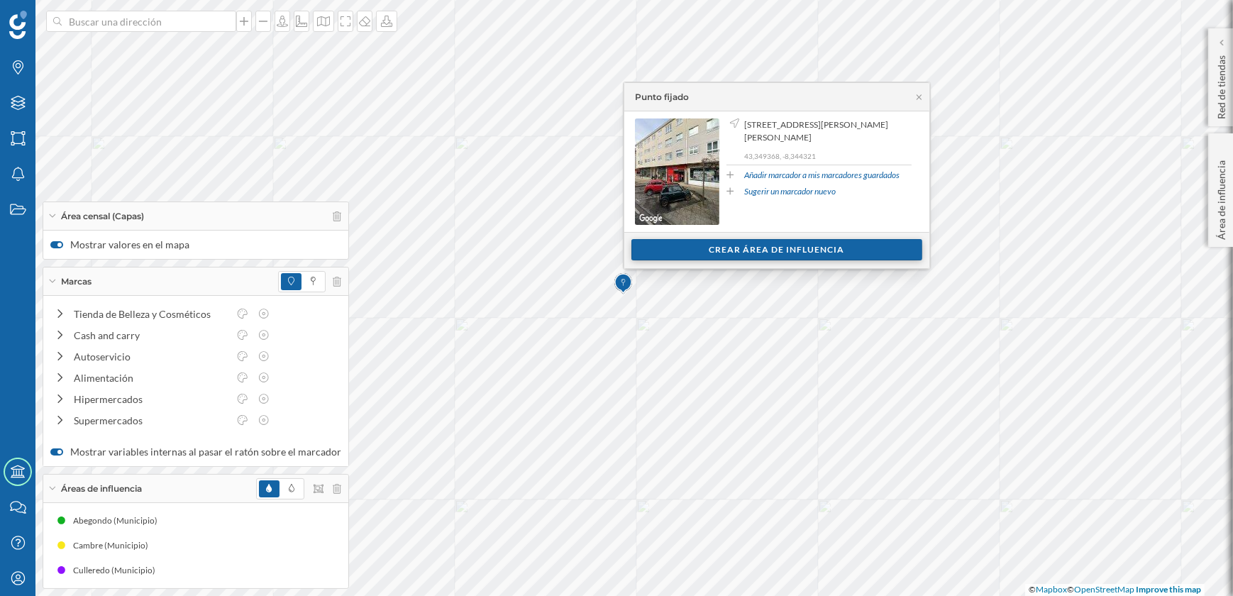
click at [723, 253] on div "Crear área de influencia" at bounding box center [776, 249] width 291 height 21
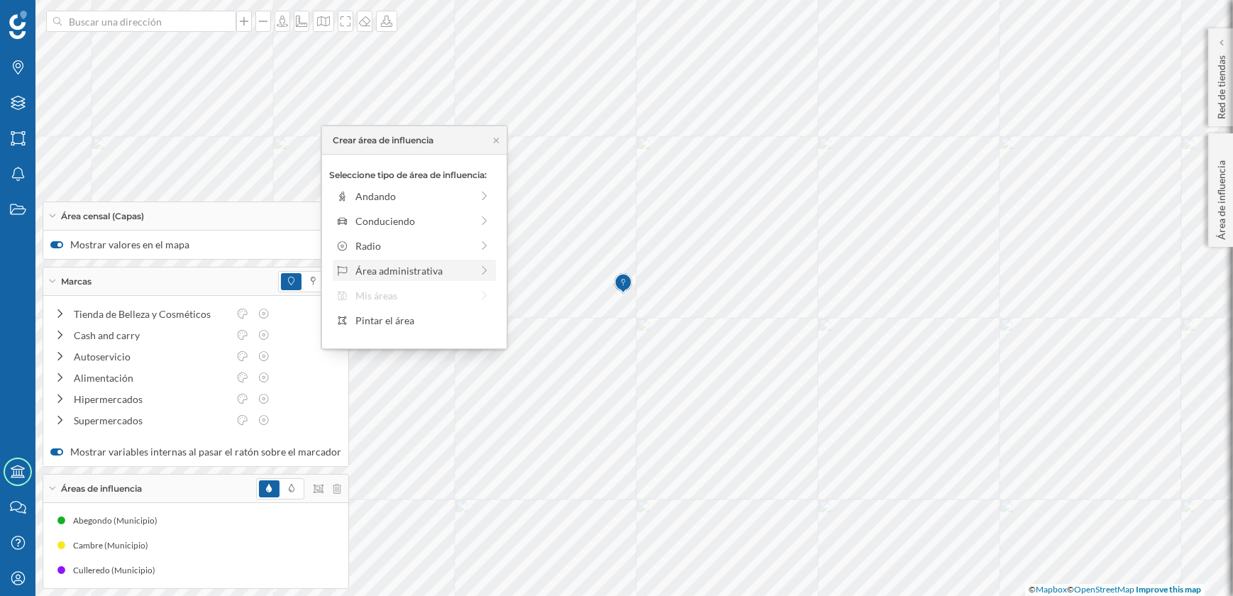
click at [407, 269] on div "Área administrativa" at bounding box center [413, 270] width 116 height 15
click at [394, 294] on div "Sección censal" at bounding box center [425, 295] width 140 height 15
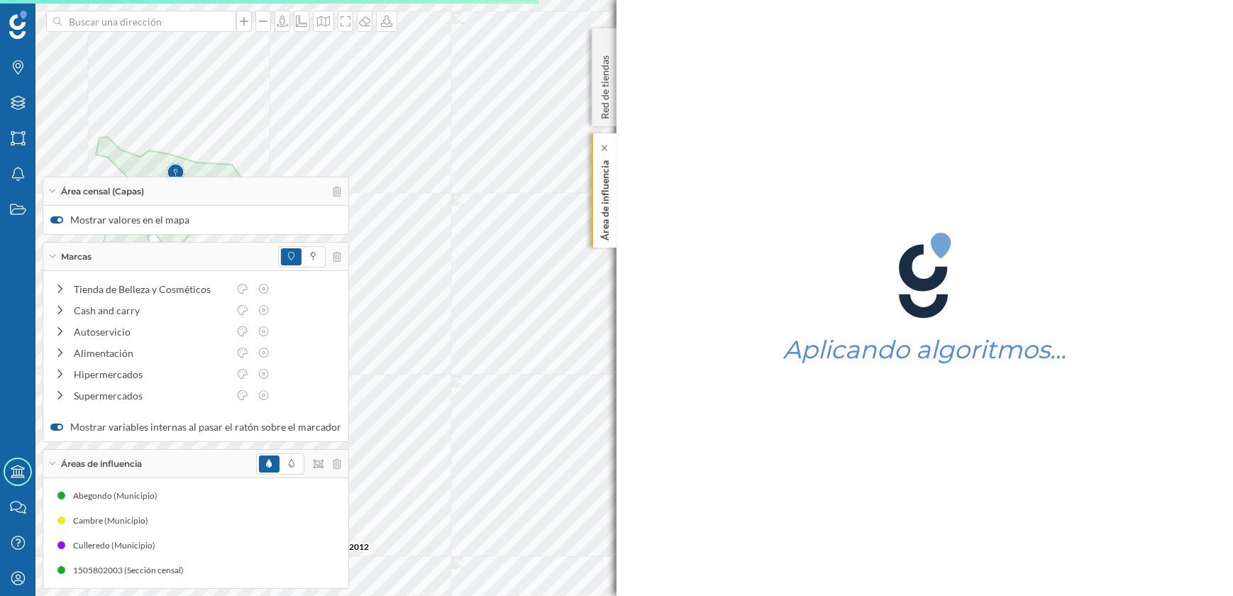
click at [609, 231] on p "Área de influencia" at bounding box center [605, 198] width 14 height 86
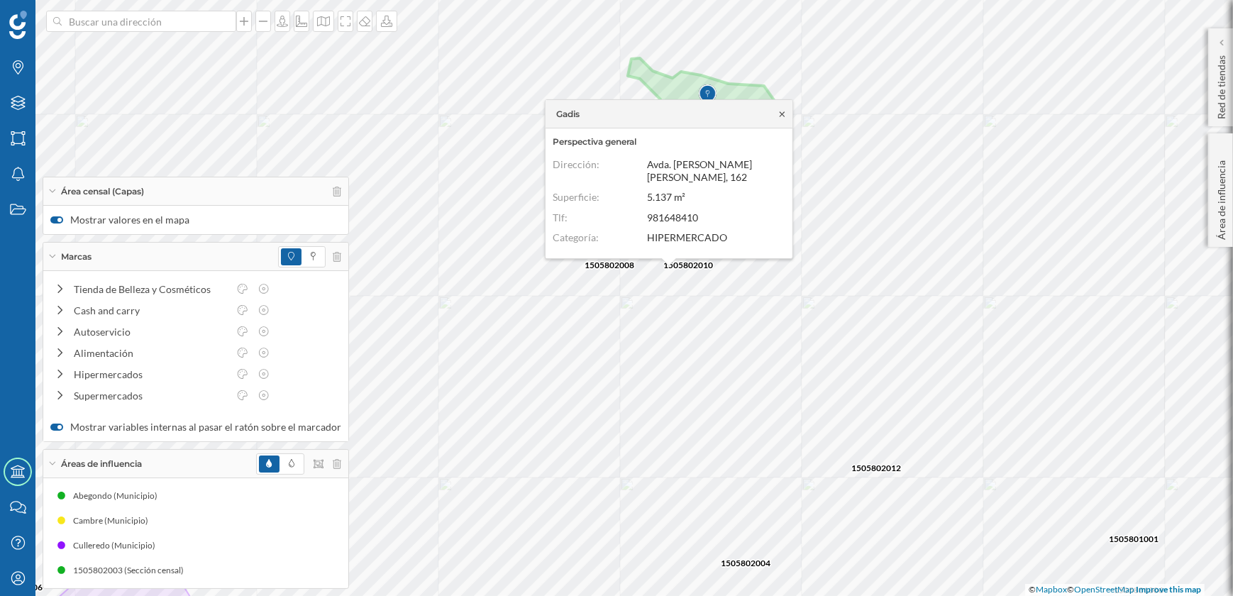
click at [780, 113] on icon at bounding box center [782, 114] width 11 height 9
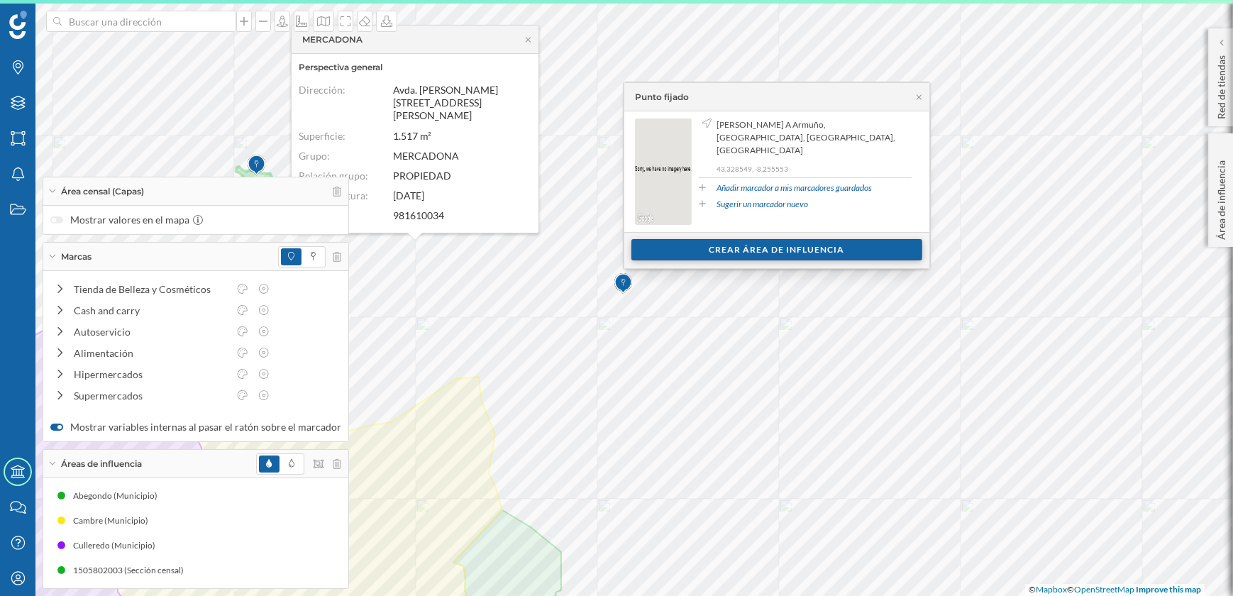
click at [696, 254] on div "Crear área de influencia" at bounding box center [776, 249] width 291 height 21
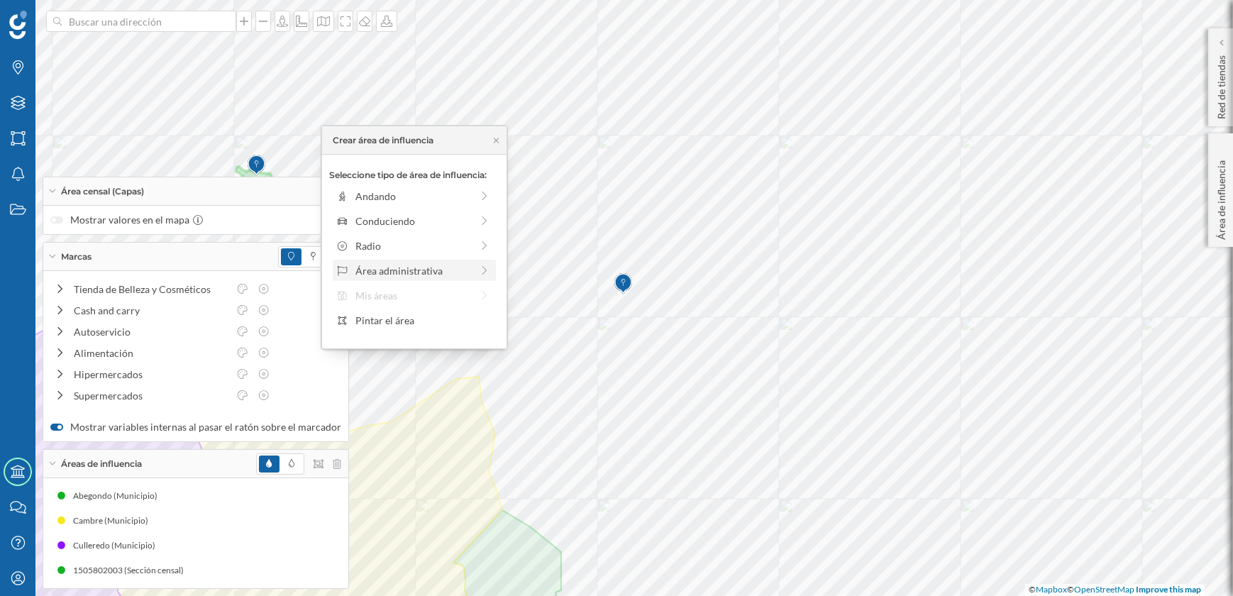
click at [414, 268] on div "Área administrativa" at bounding box center [413, 270] width 116 height 15
click at [389, 246] on div "Municipio" at bounding box center [425, 245] width 140 height 15
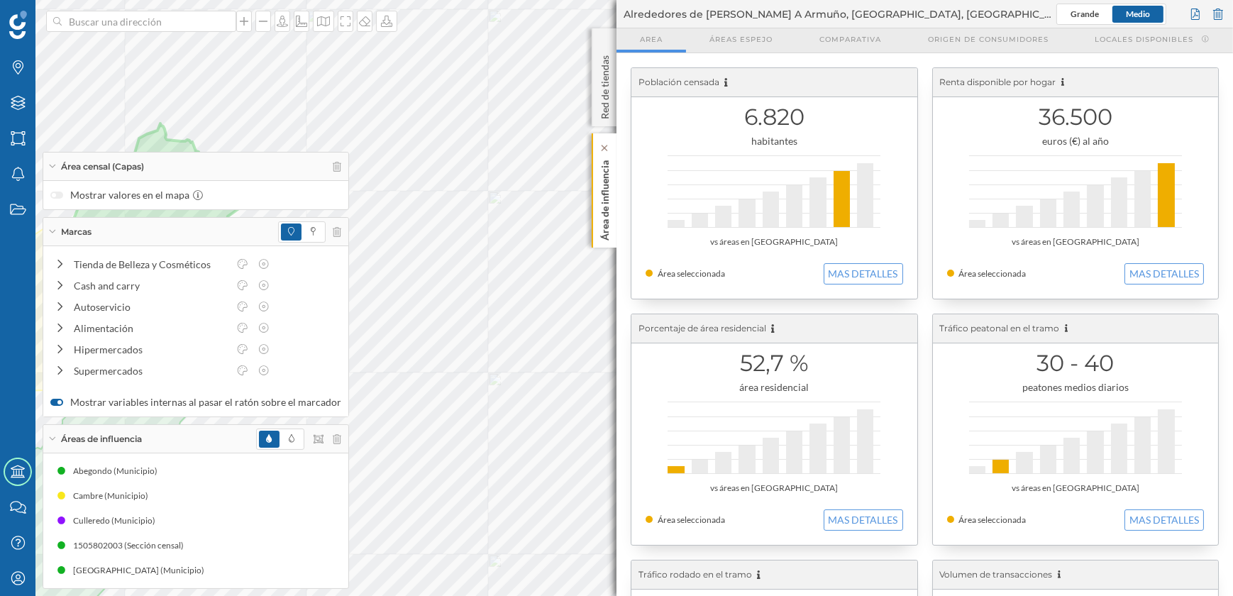
click at [600, 208] on p "Área de influencia" at bounding box center [605, 198] width 14 height 86
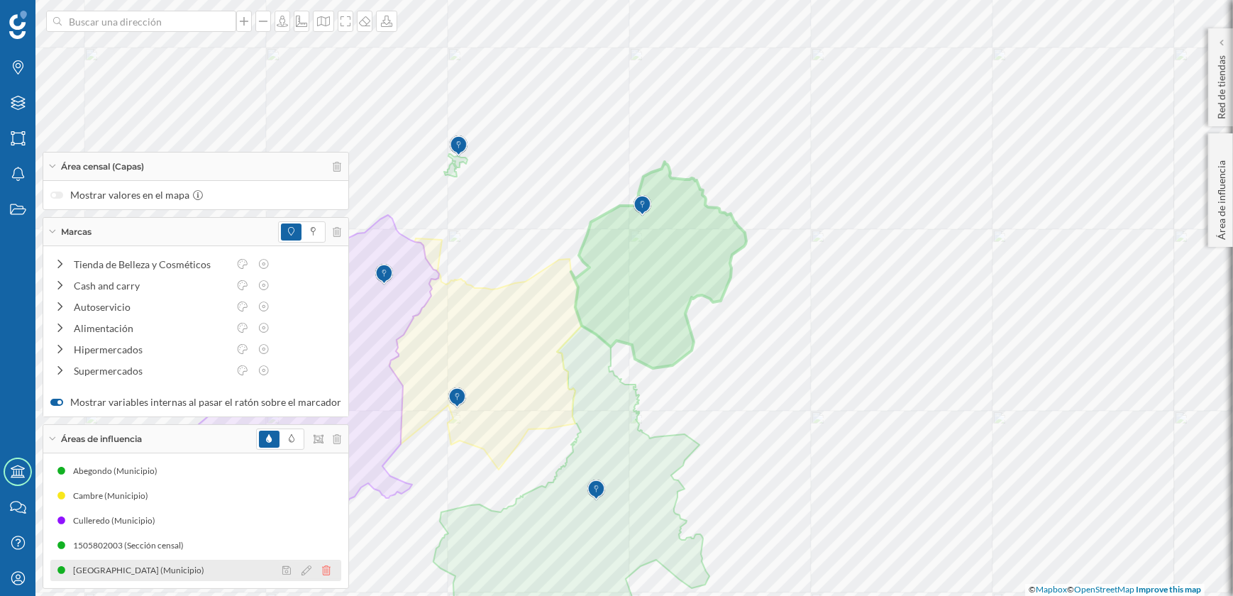
click at [323, 571] on icon at bounding box center [326, 570] width 9 height 10
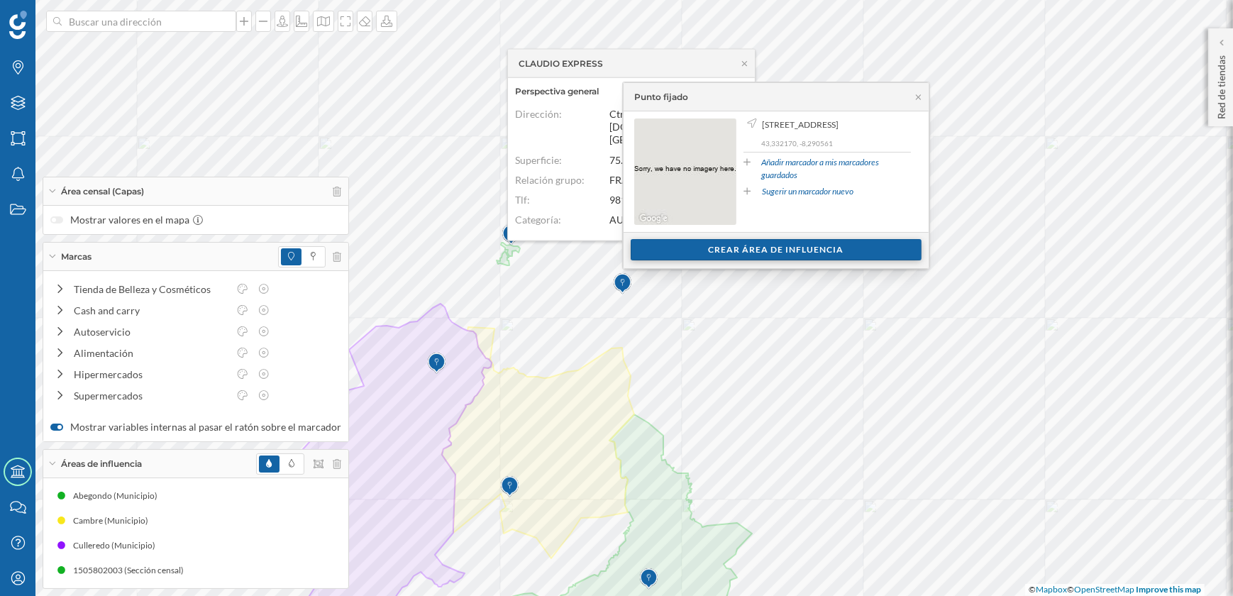
click at [731, 248] on div "Crear área de influencia" at bounding box center [776, 249] width 291 height 21
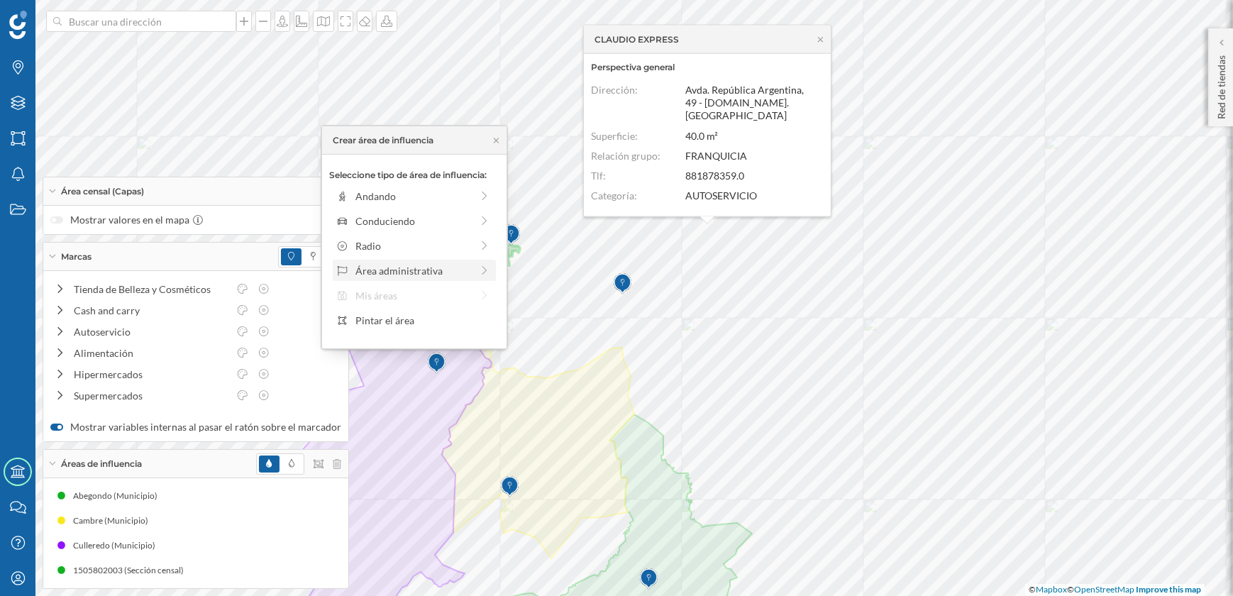
click at [438, 272] on div "Área administrativa" at bounding box center [413, 270] width 116 height 15
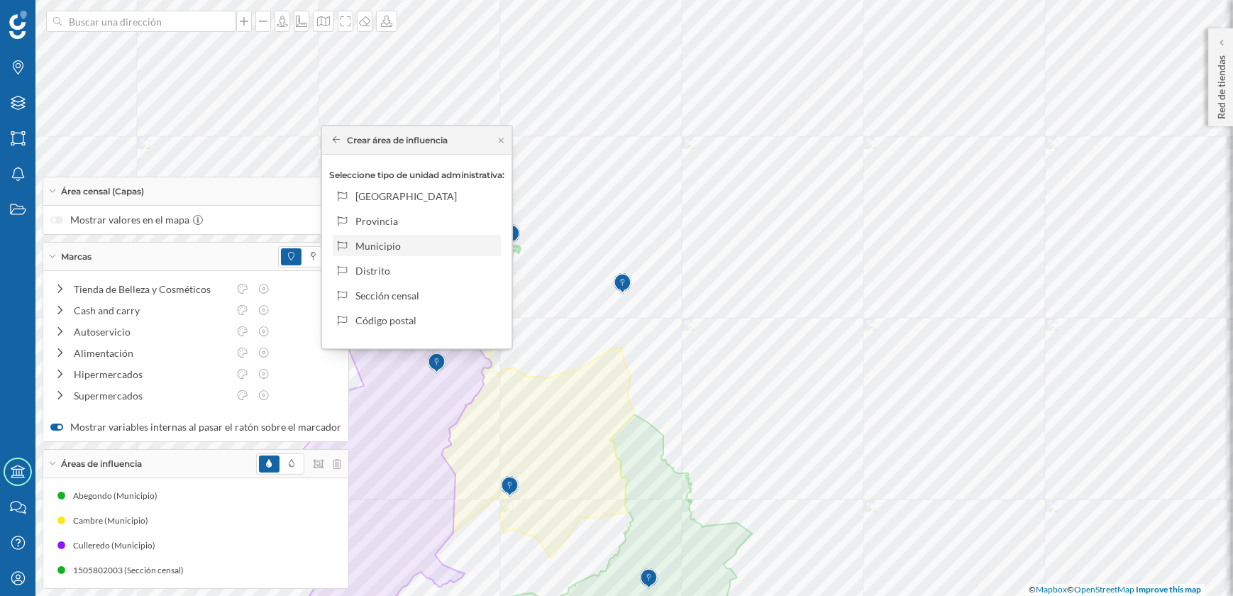
click at [378, 243] on div "Municipio" at bounding box center [425, 245] width 140 height 15
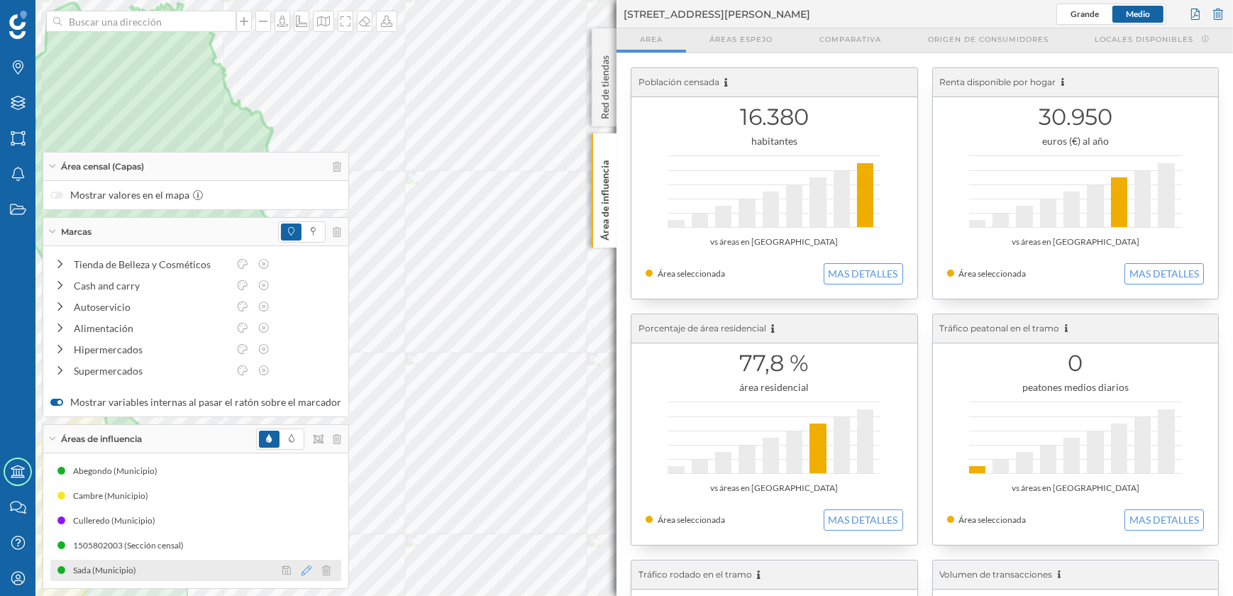
click at [301, 569] on icon at bounding box center [306, 570] width 10 height 10
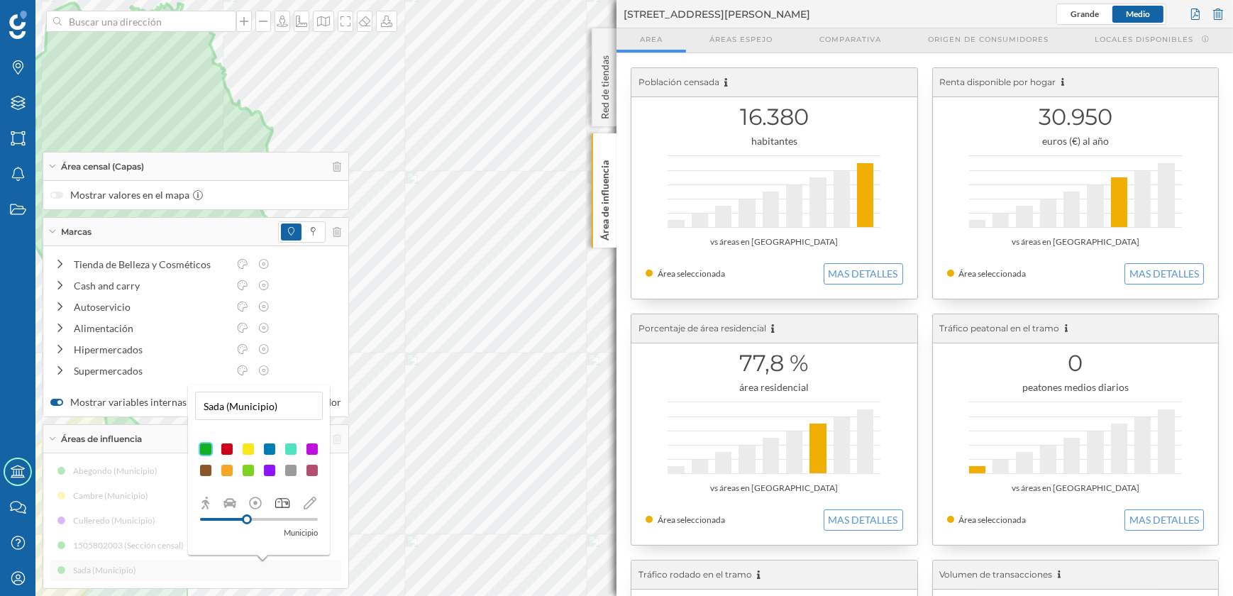
click at [222, 473] on div at bounding box center [227, 470] width 14 height 14
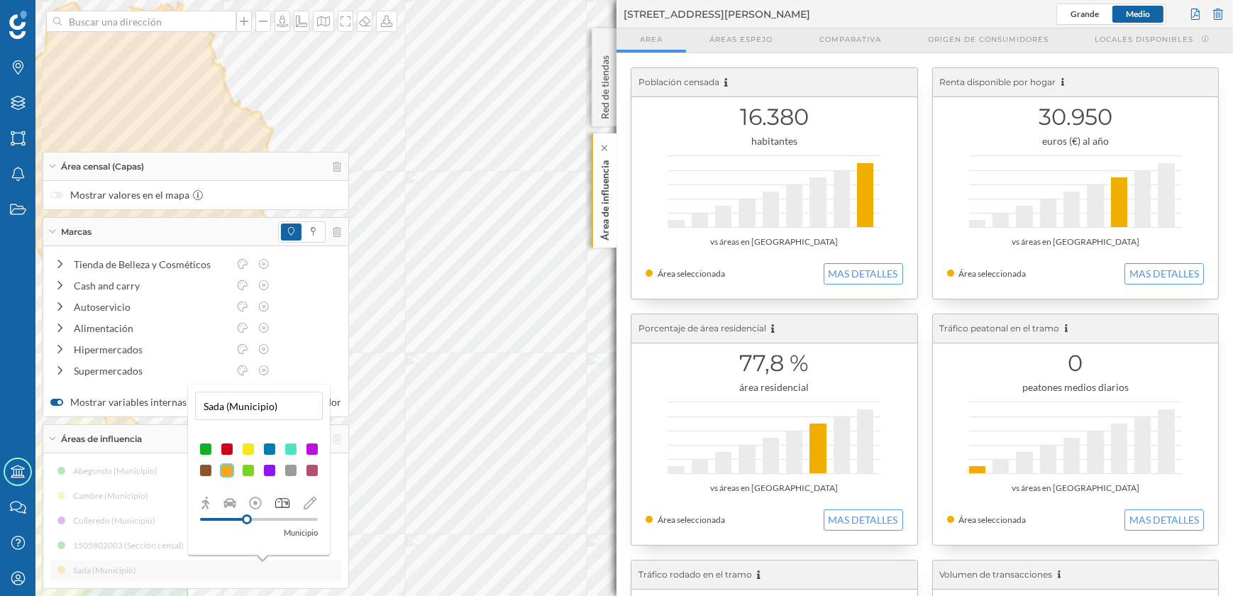
click at [606, 213] on p "Área de influencia" at bounding box center [605, 198] width 14 height 86
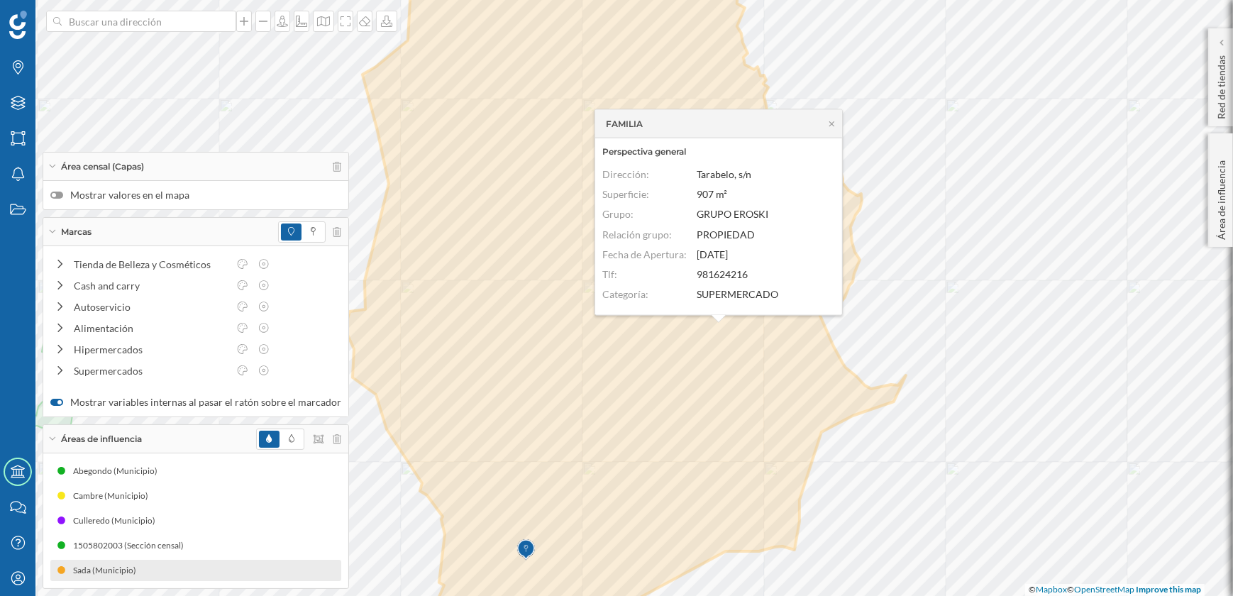
click at [63, 196] on label "Mostrar valores en el mapa" at bounding box center [195, 195] width 291 height 14
click at [0, 0] on input "Mostrar valores en el mapa" at bounding box center [0, 0] width 0 height 0
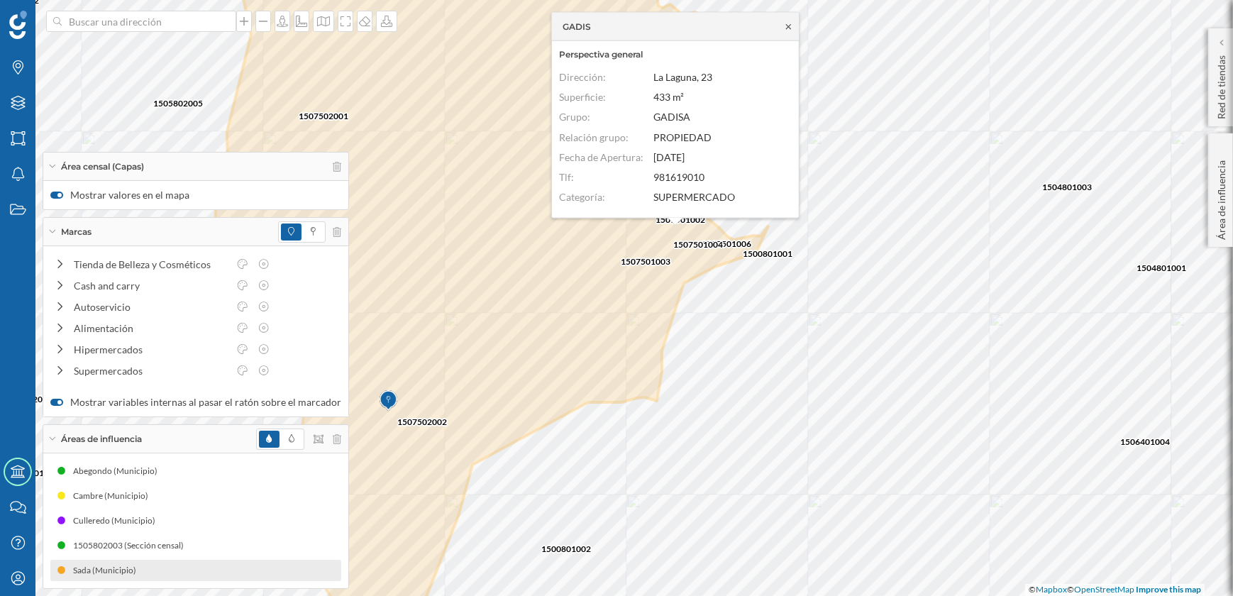
click at [789, 26] on icon at bounding box center [788, 26] width 11 height 9
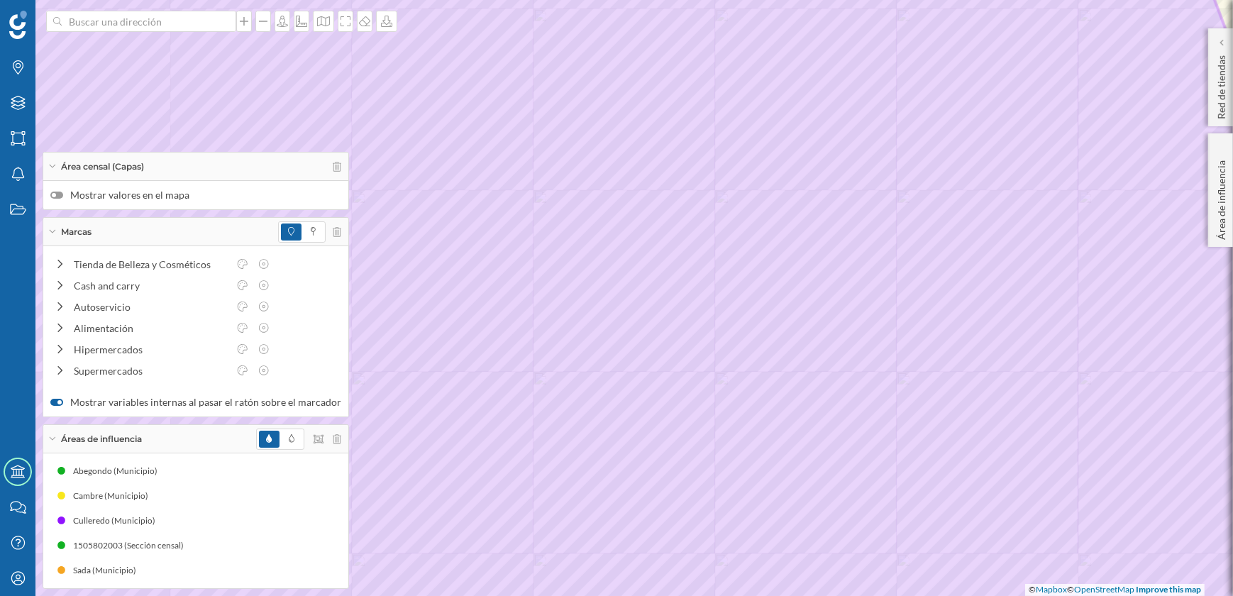
click at [60, 197] on div at bounding box center [56, 195] width 13 height 7
click at [0, 0] on input "Mostrar valores en el mapa" at bounding box center [0, 0] width 0 height 0
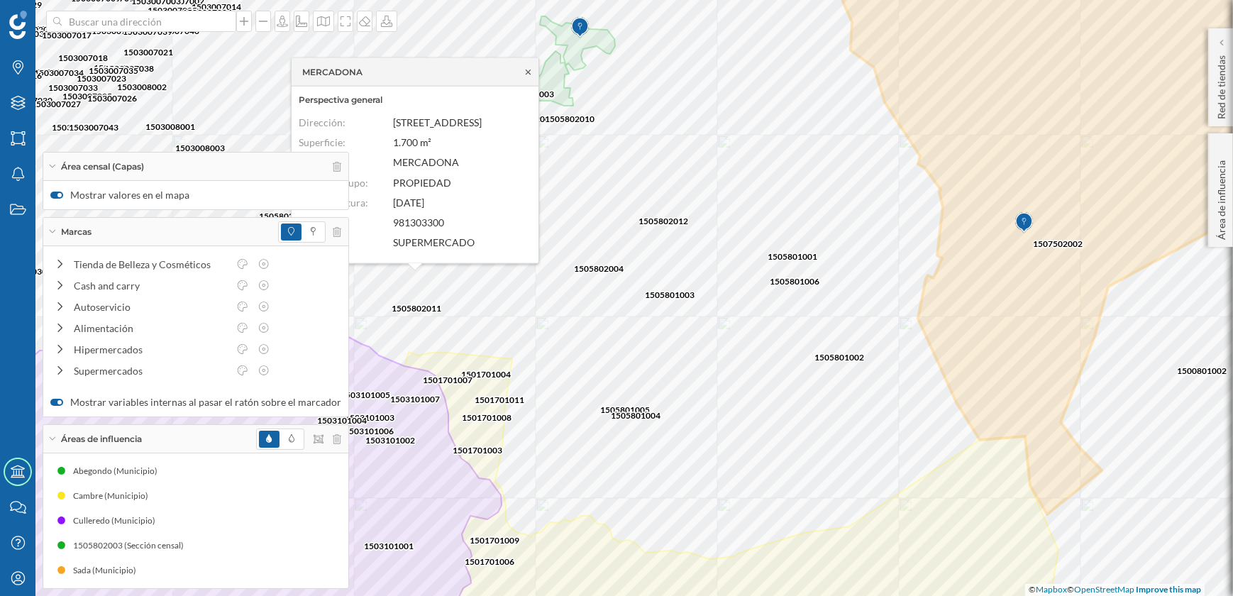
click at [528, 72] on icon at bounding box center [528, 71] width 11 height 9
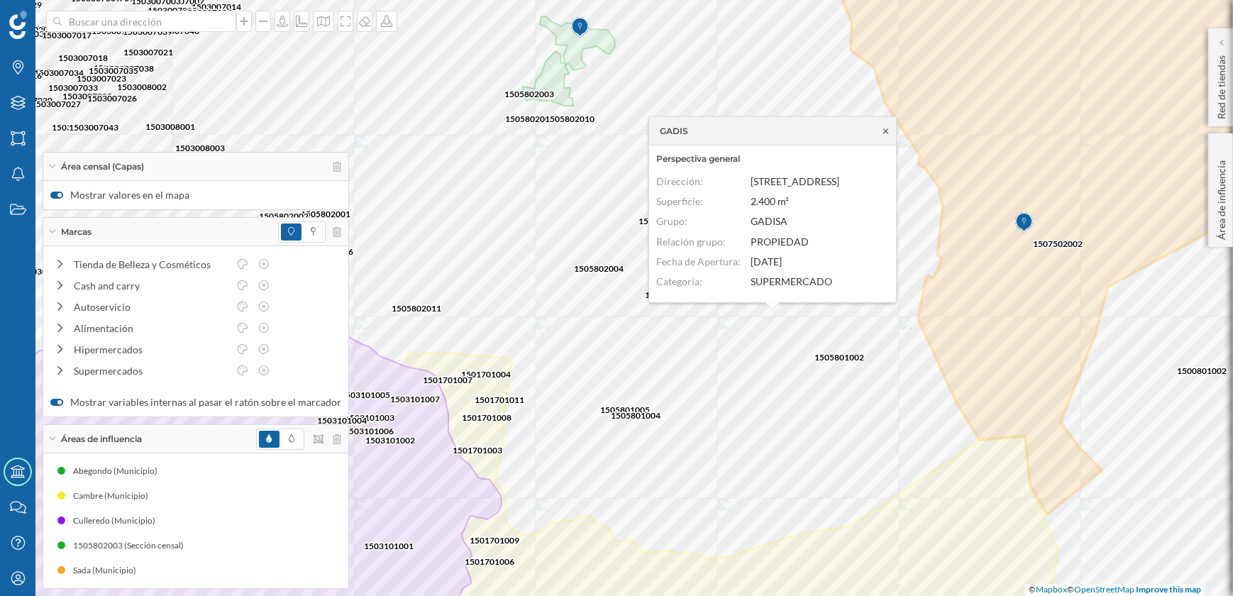
click at [884, 128] on icon at bounding box center [885, 131] width 5 height 6
